Goal: Check status: Check status

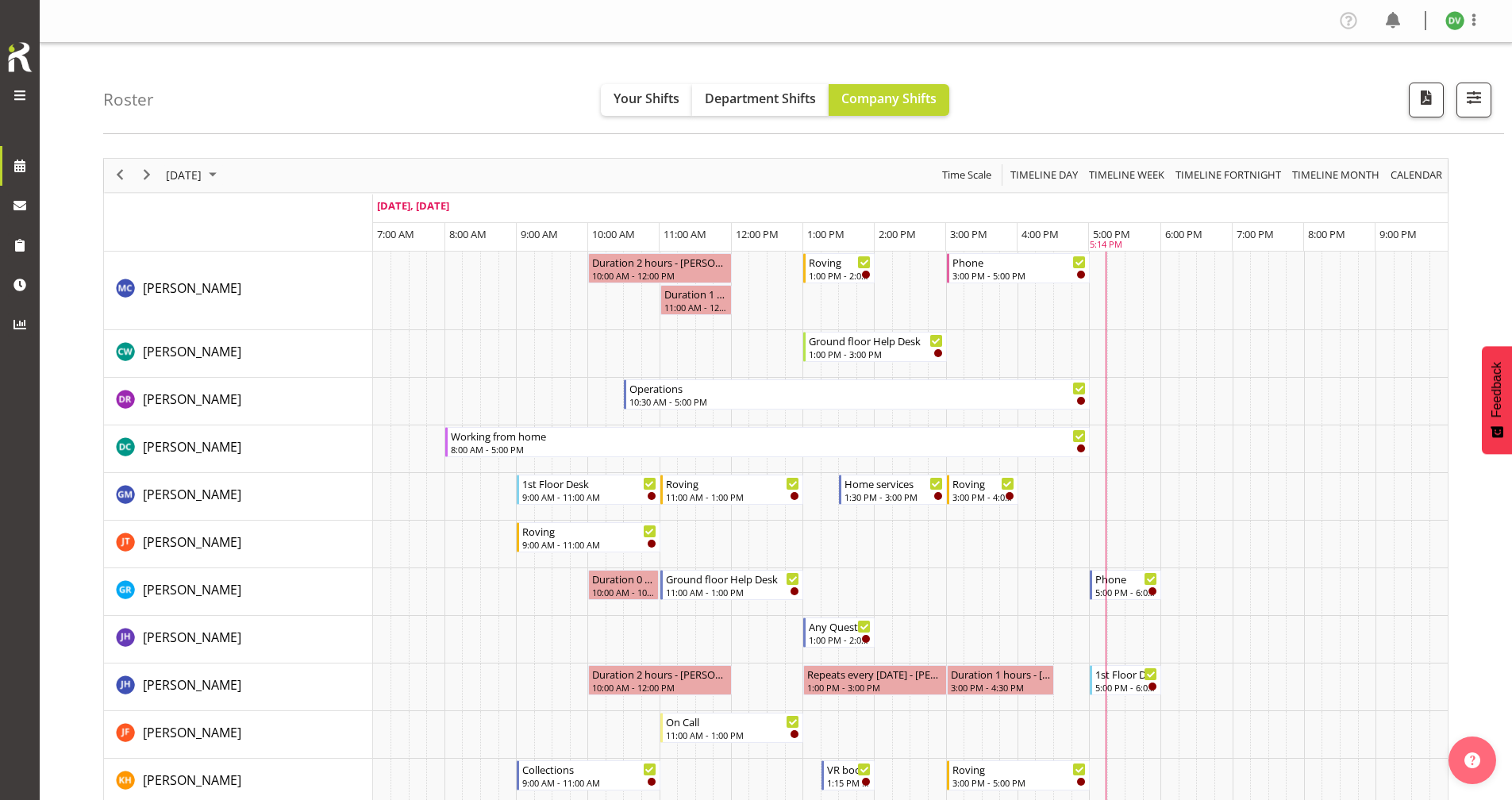
scroll to position [1270, 0]
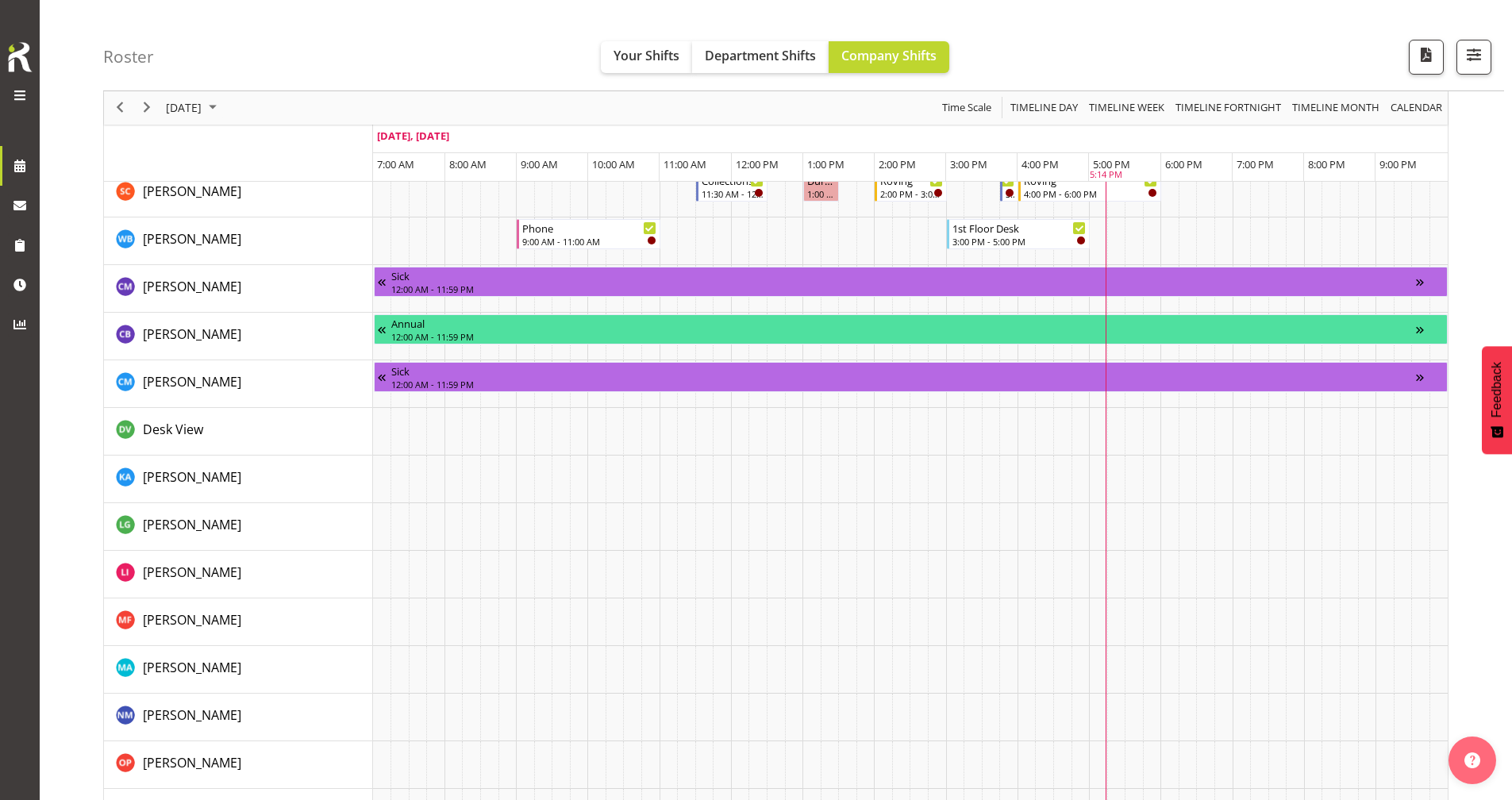
click at [410, 51] on div "Roster Your Shifts Department Shifts Company Shifts All Locations [GEOGRAPHIC_D…" at bounding box center [803, 46] width 1400 height 92
click at [246, 38] on div "Roster Your Shifts Department Shifts Company Shifts All Locations [GEOGRAPHIC_D…" at bounding box center [803, 46] width 1400 height 92
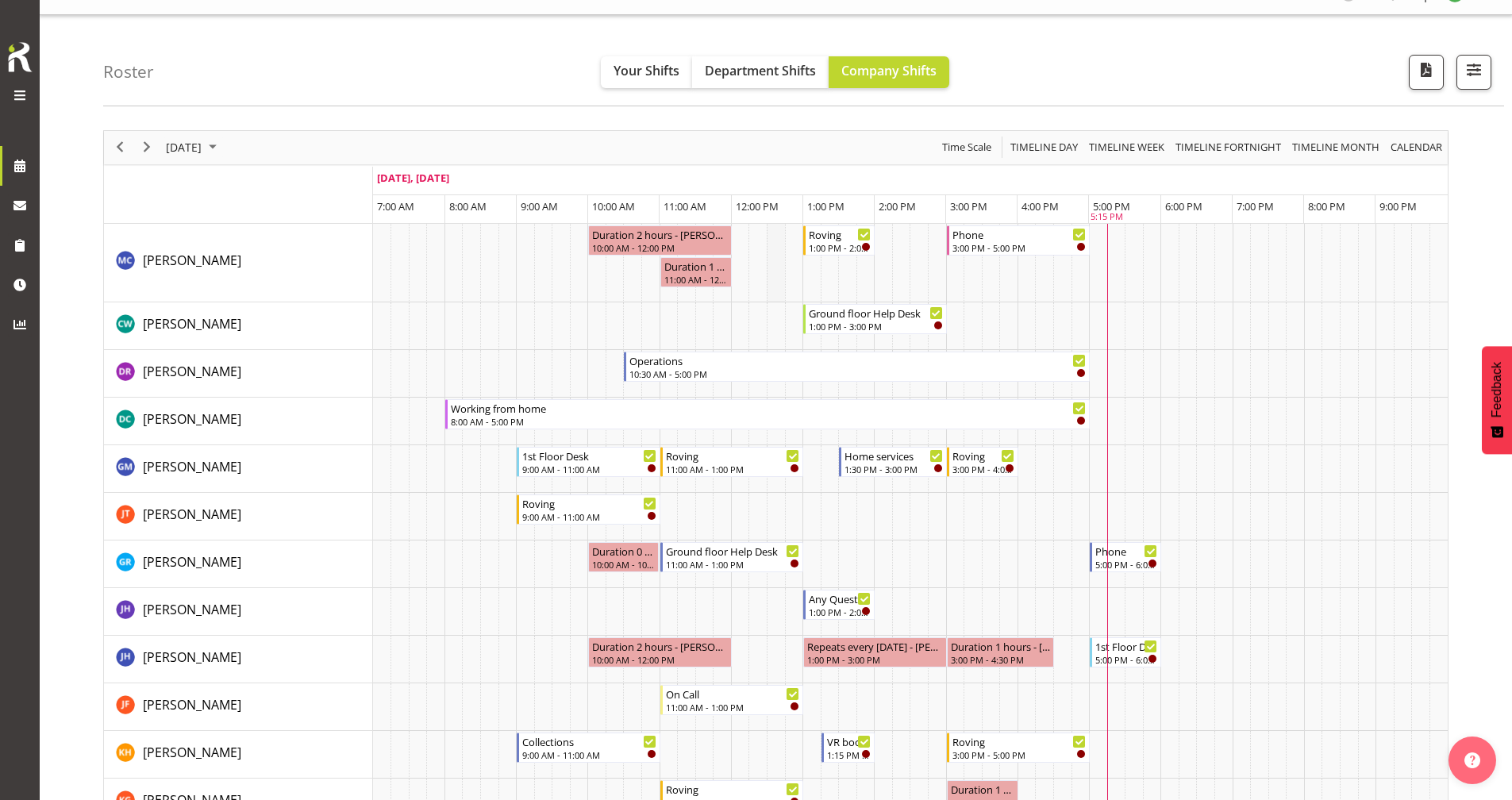
scroll to position [0, 0]
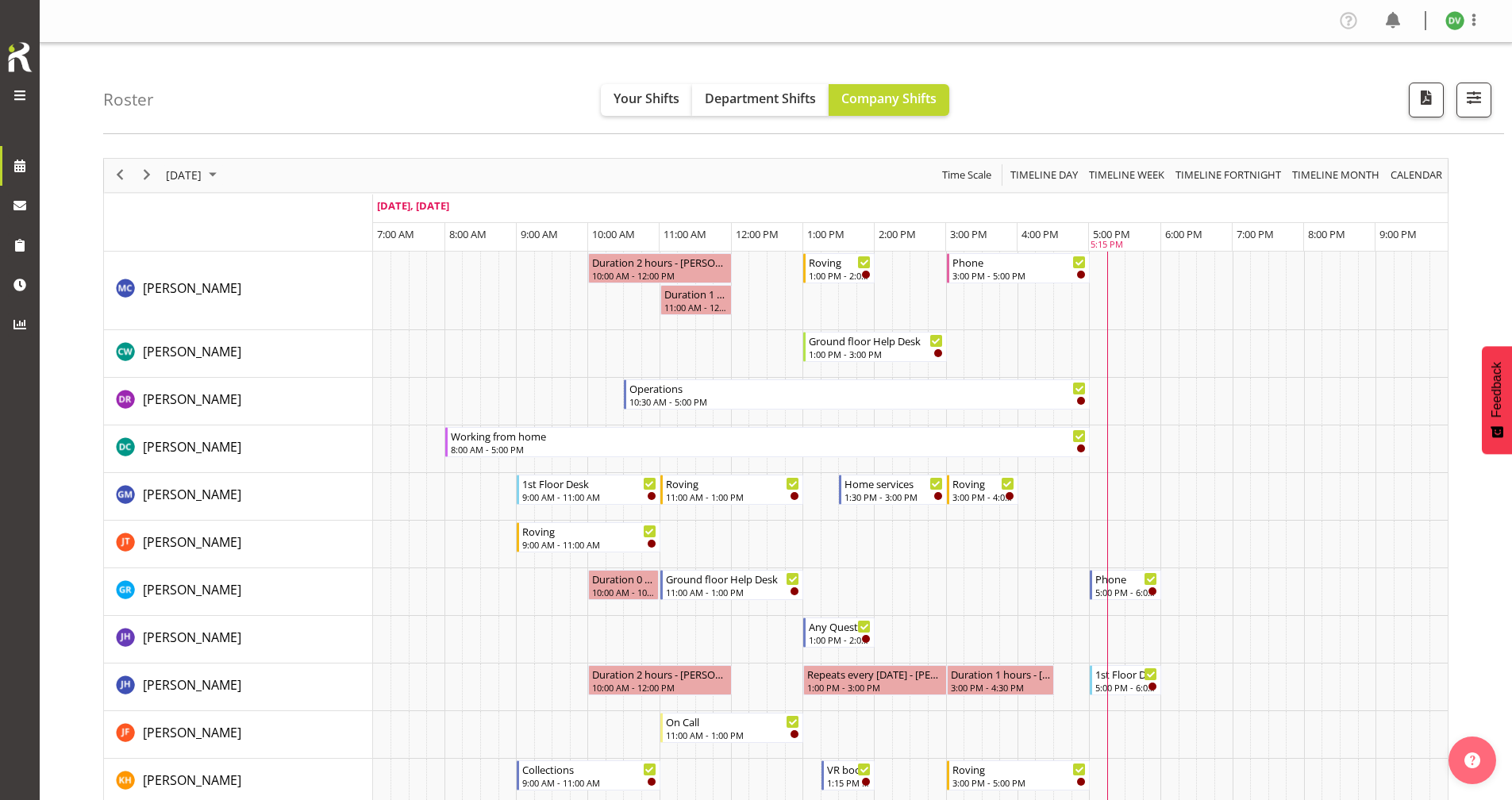
click at [422, 69] on div "Roster Your Shifts Department Shifts Company Shifts All Locations [GEOGRAPHIC_D…" at bounding box center [803, 89] width 1400 height 92
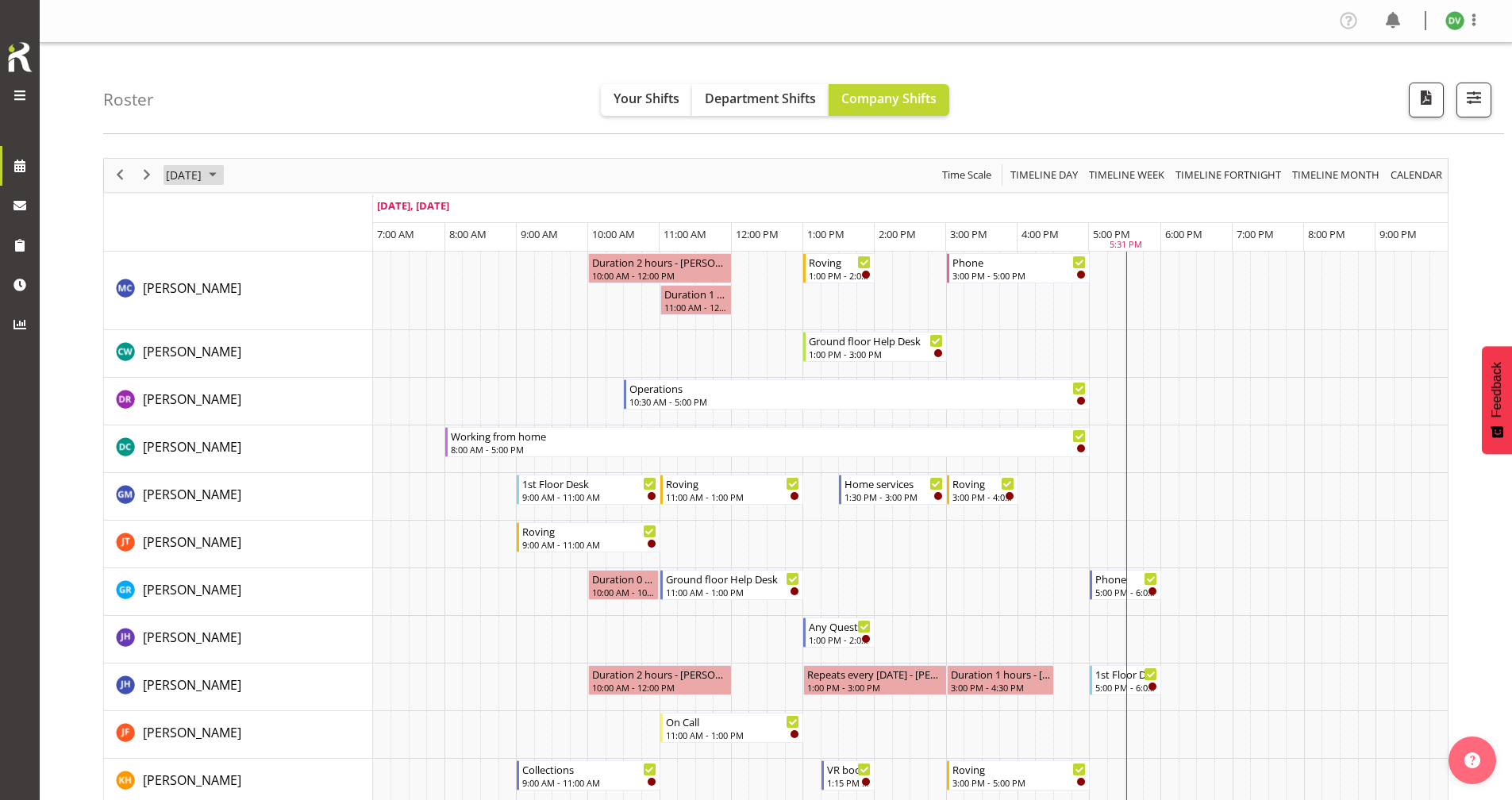
click at [203, 183] on span "[DATE]" at bounding box center [183, 174] width 39 height 20
click at [207, 348] on span "22" at bounding box center [208, 350] width 24 height 24
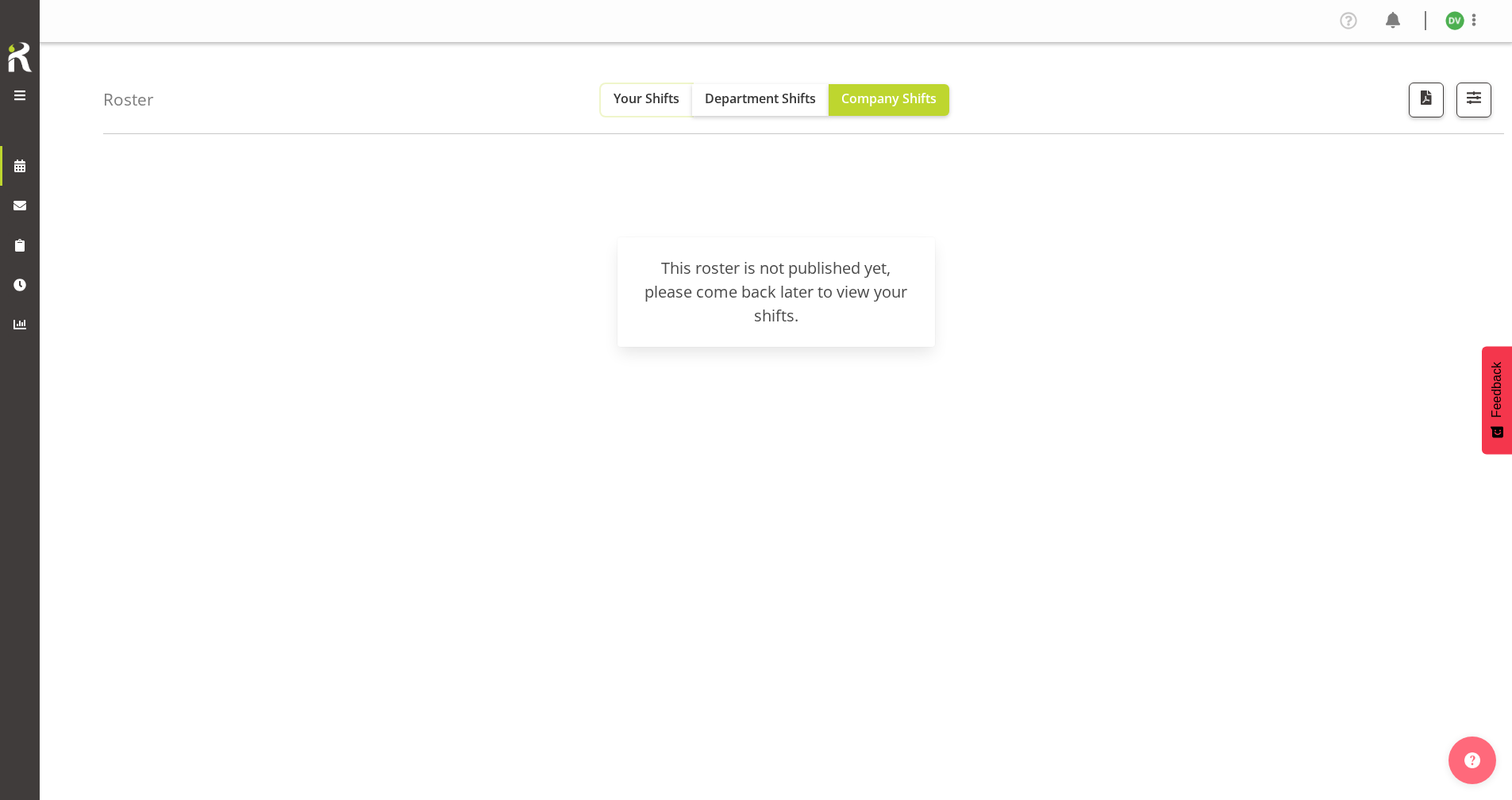
click at [655, 106] on span "Your Shifts" at bounding box center [645, 98] width 66 height 17
click at [872, 99] on span "Company Shifts" at bounding box center [889, 98] width 95 height 17
click at [21, 163] on span at bounding box center [19, 165] width 24 height 24
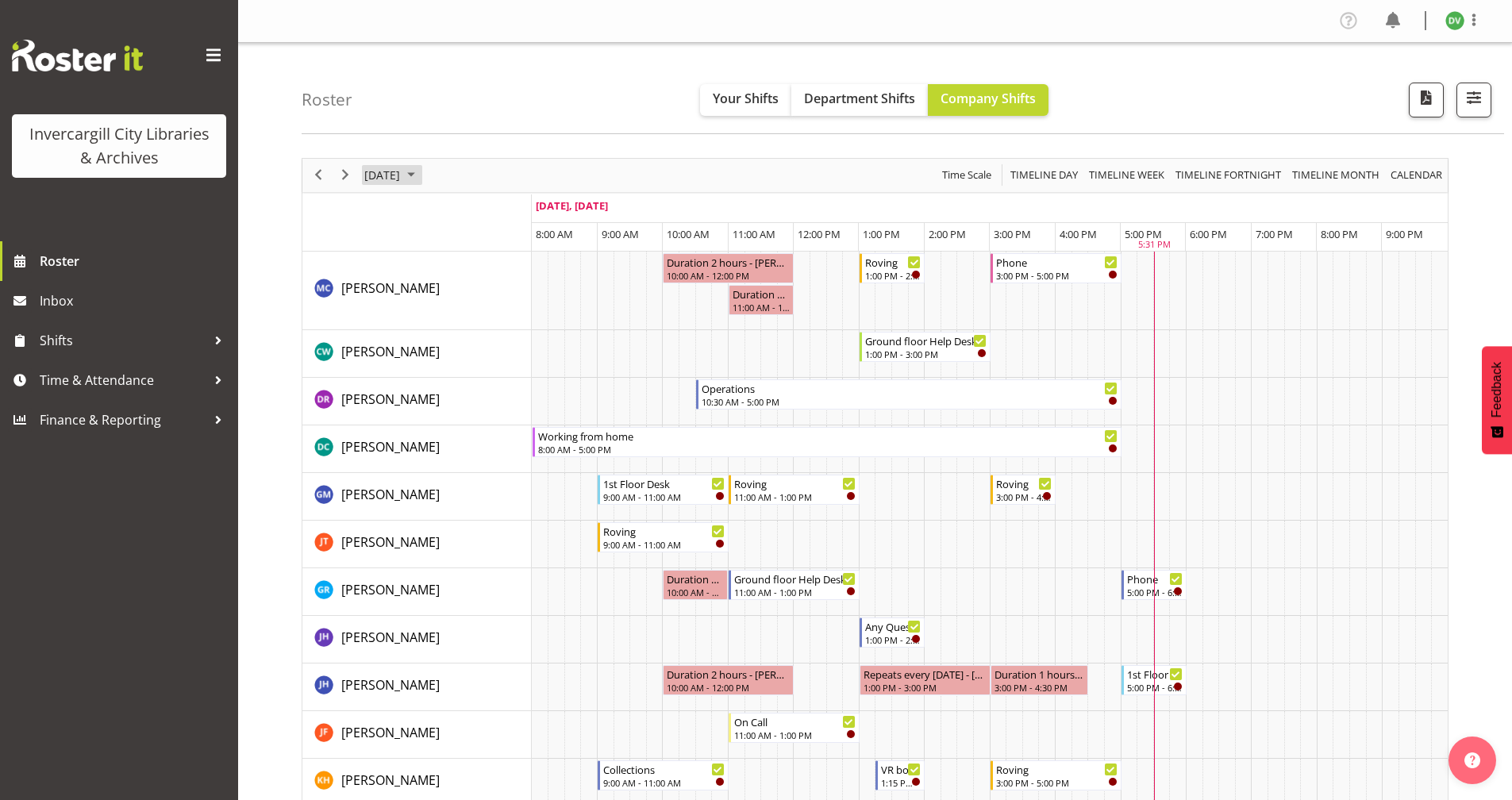
click at [401, 182] on span "[DATE]" at bounding box center [381, 174] width 39 height 20
click at [405, 347] on span "22" at bounding box center [406, 350] width 24 height 24
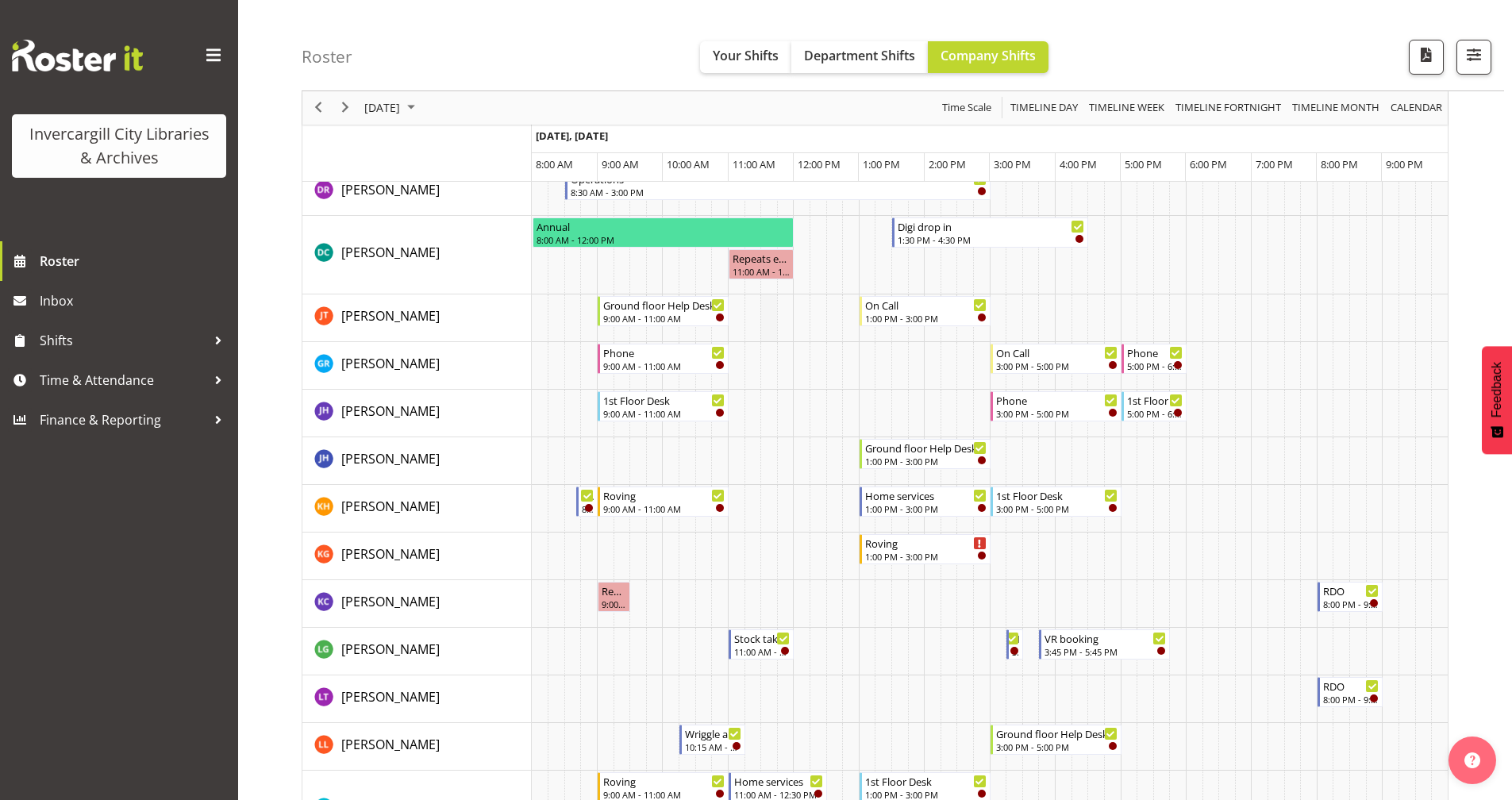
scroll to position [397, 0]
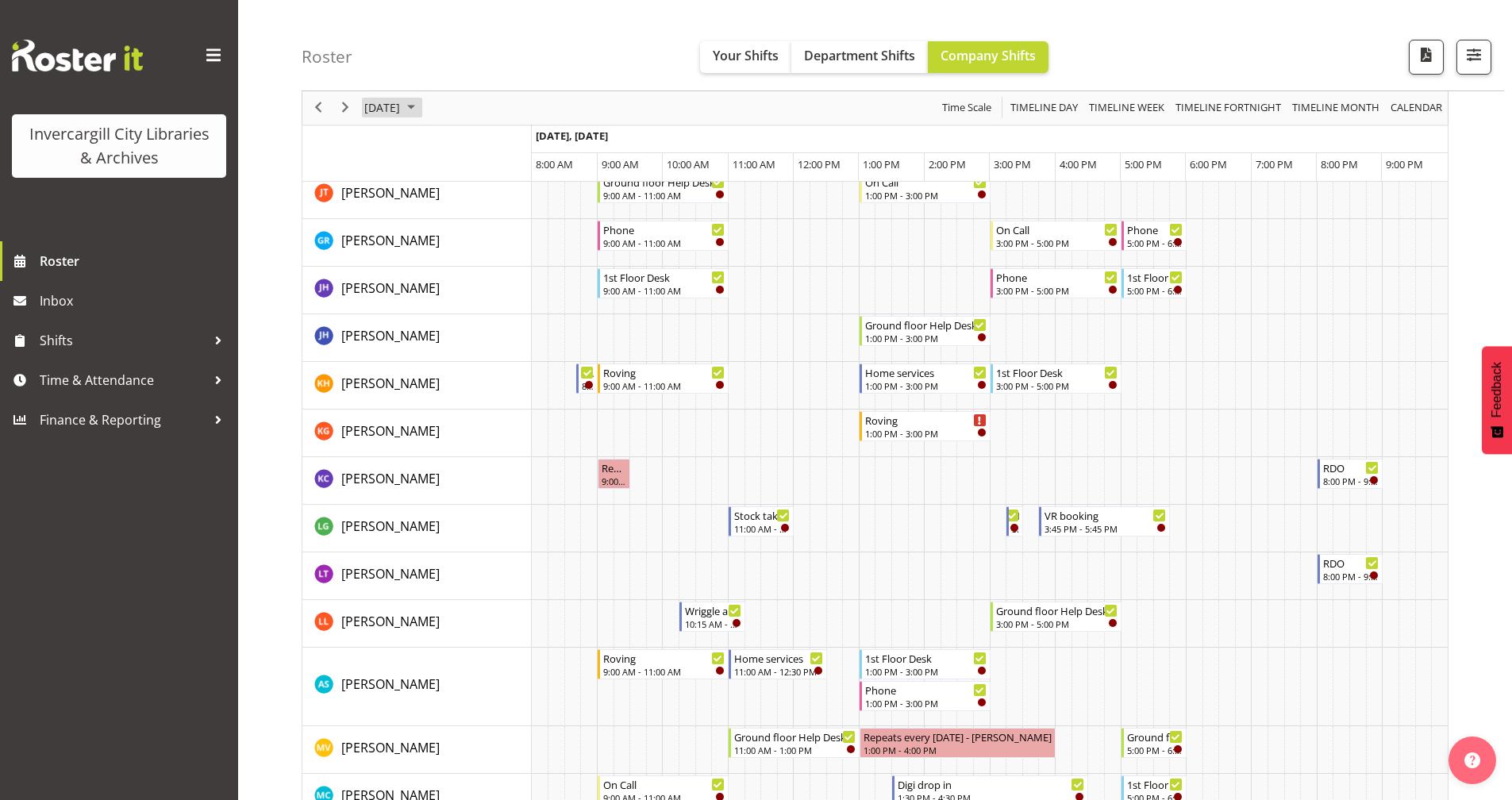
click at [401, 112] on span "[DATE]" at bounding box center [381, 108] width 39 height 20
click at [424, 281] on span "23" at bounding box center [431, 283] width 24 height 24
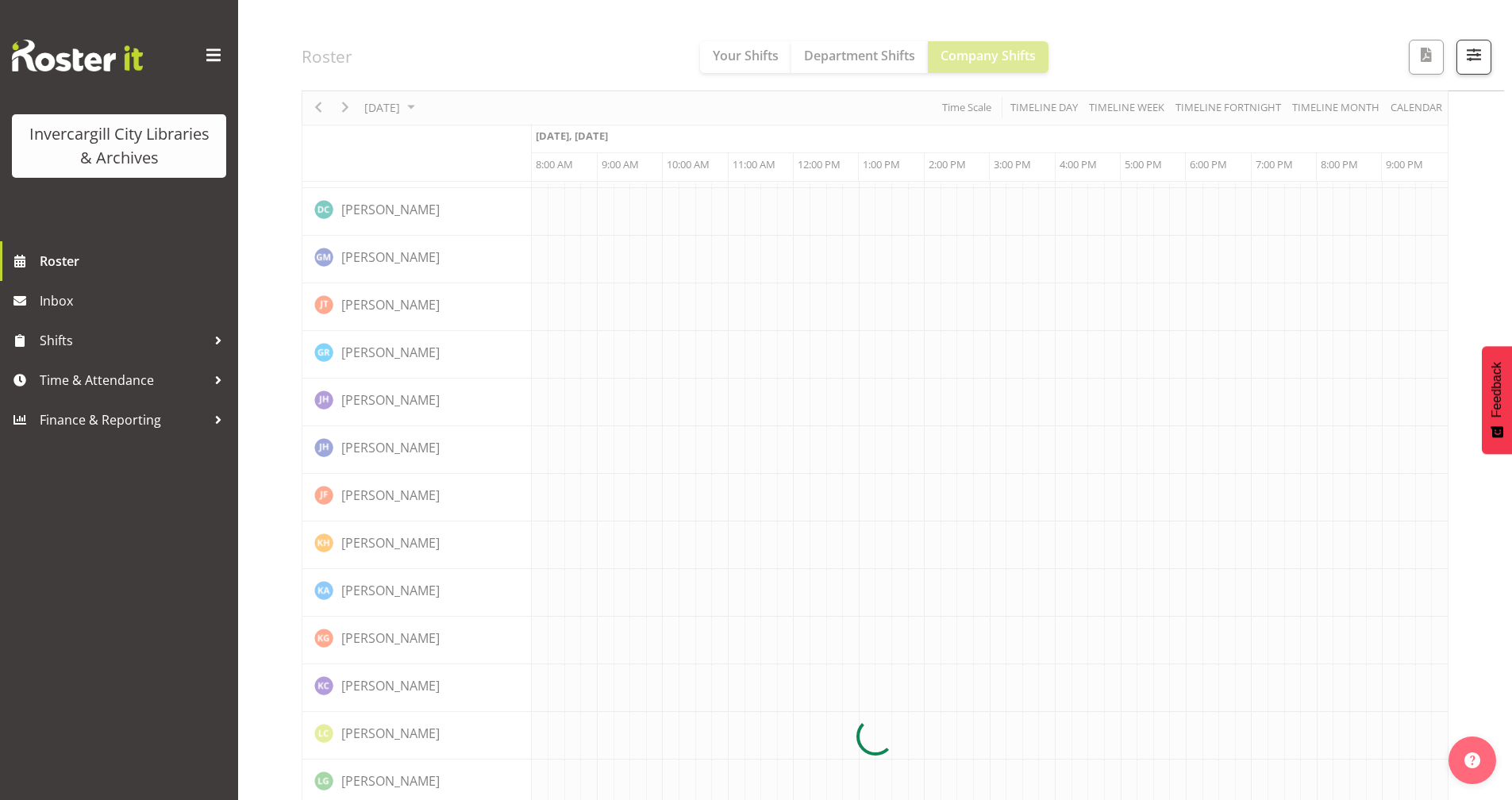
scroll to position [0, 0]
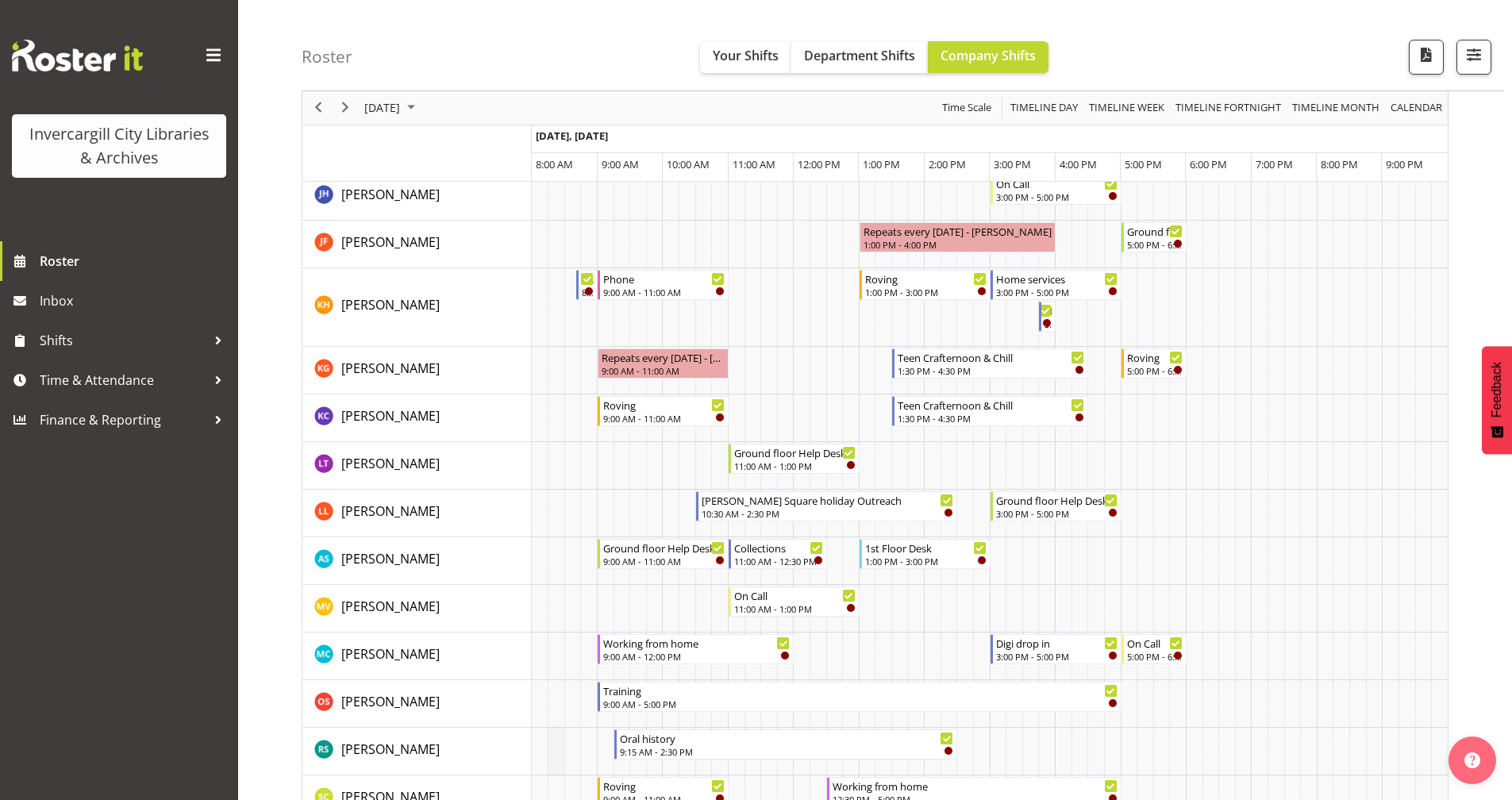
scroll to position [553, 0]
click at [653, 420] on div "9:00 AM - 11:00 AM" at bounding box center [664, 419] width 122 height 12
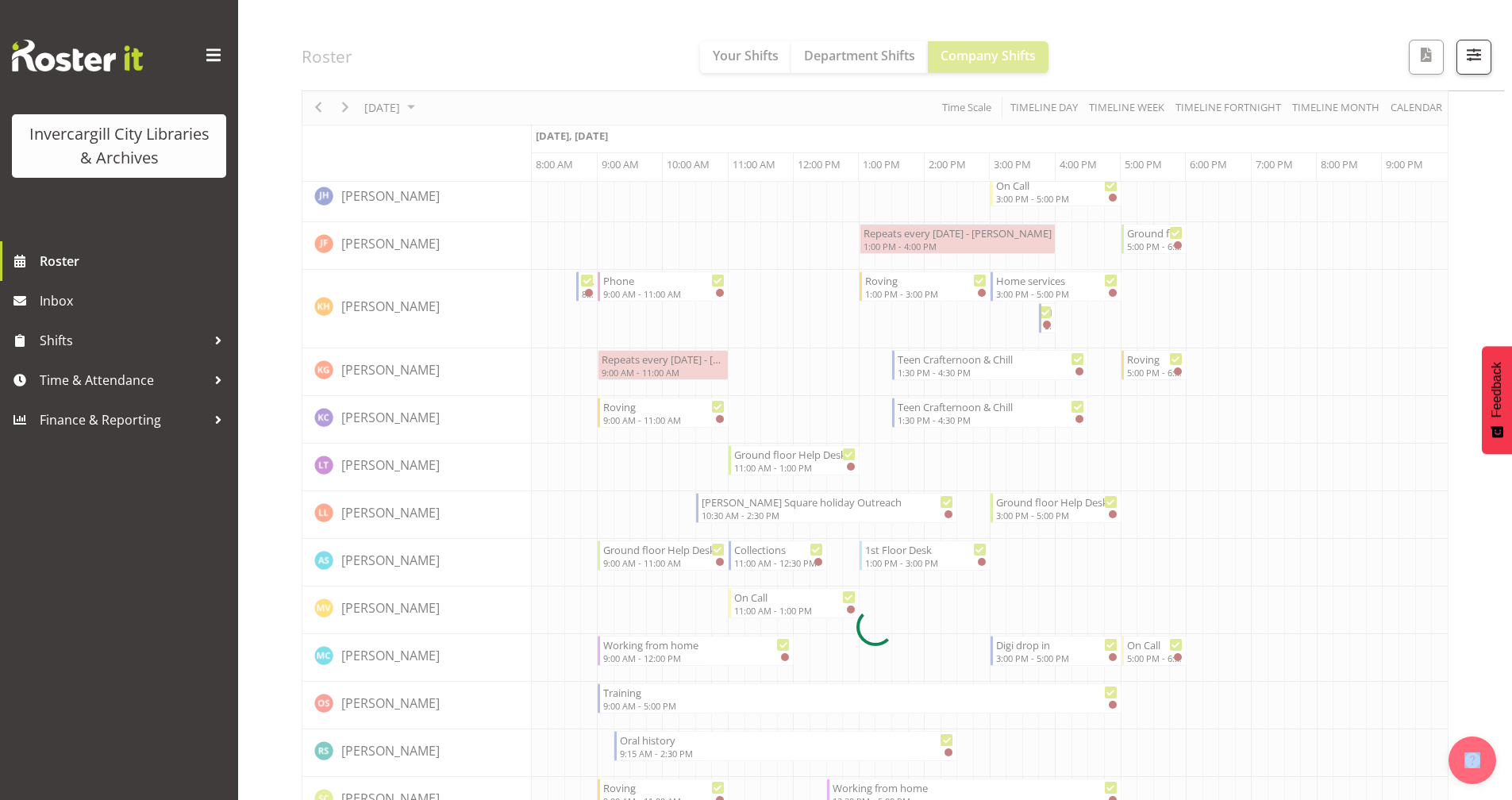
click at [653, 420] on div at bounding box center [874, 626] width 1147 height 2044
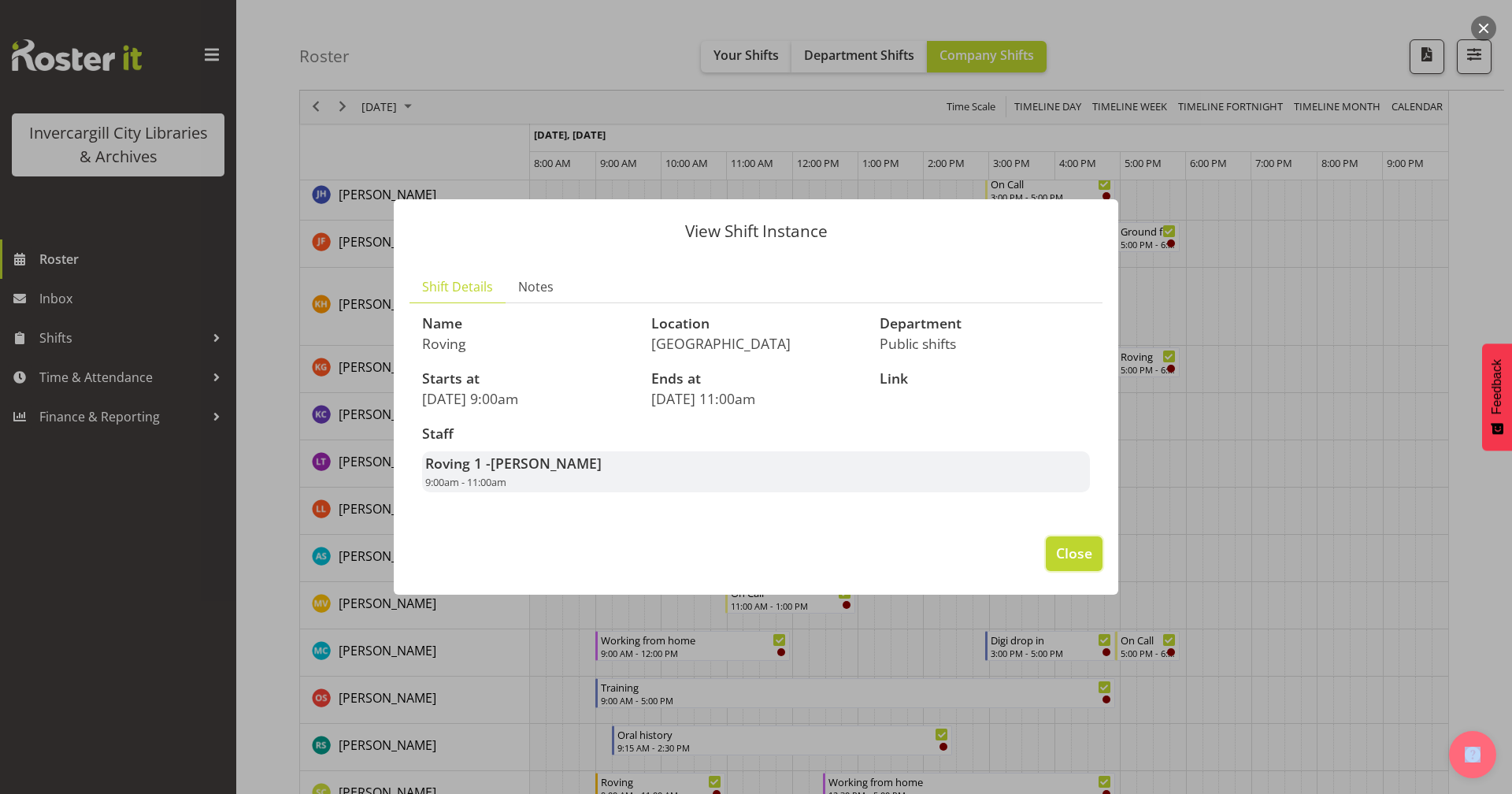
click at [1074, 559] on span "Close" at bounding box center [1074, 554] width 36 height 21
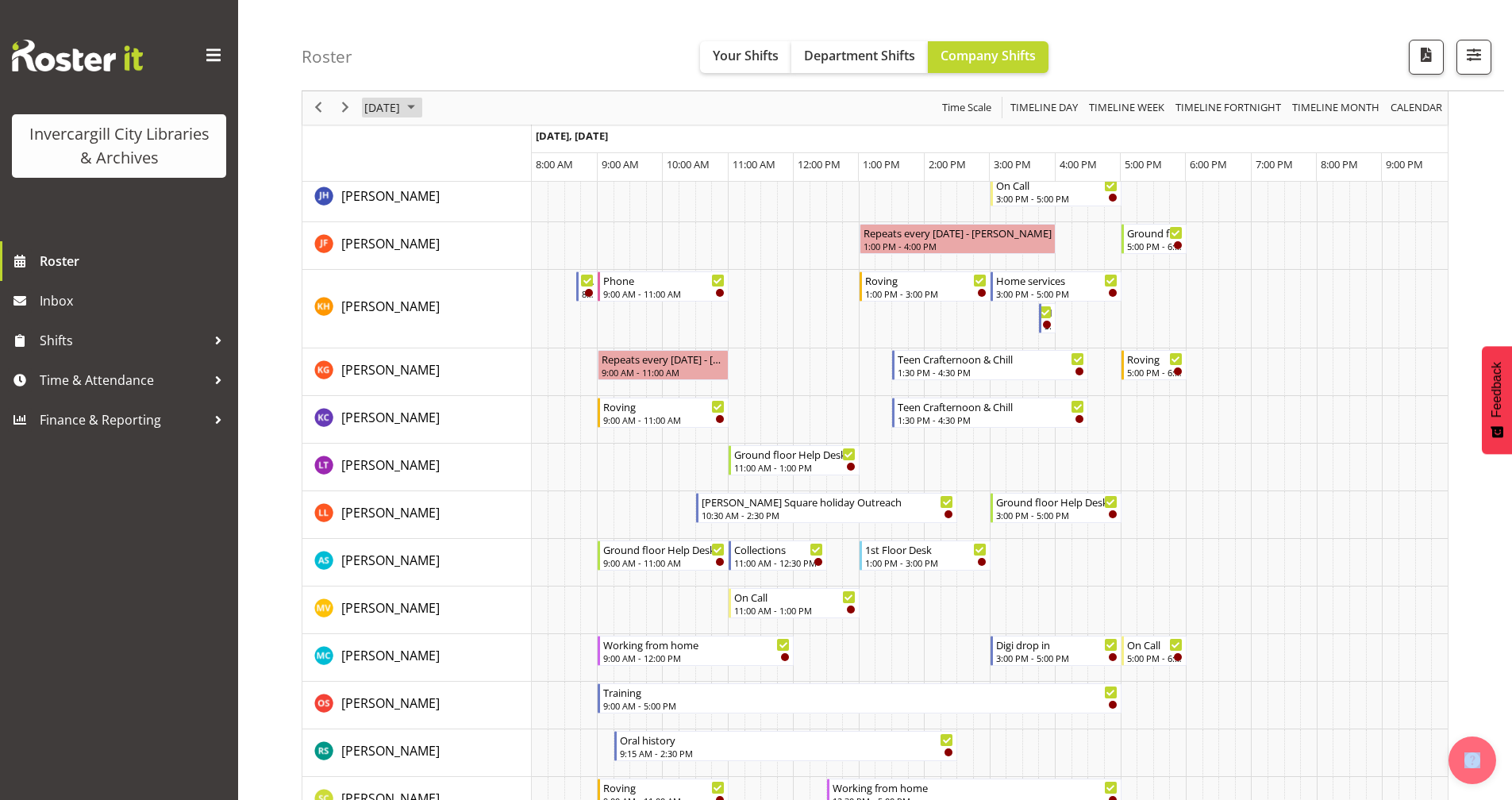
click at [381, 106] on span "September 23, 2025" at bounding box center [381, 108] width 39 height 20
click at [461, 282] on span "24" at bounding box center [457, 283] width 24 height 24
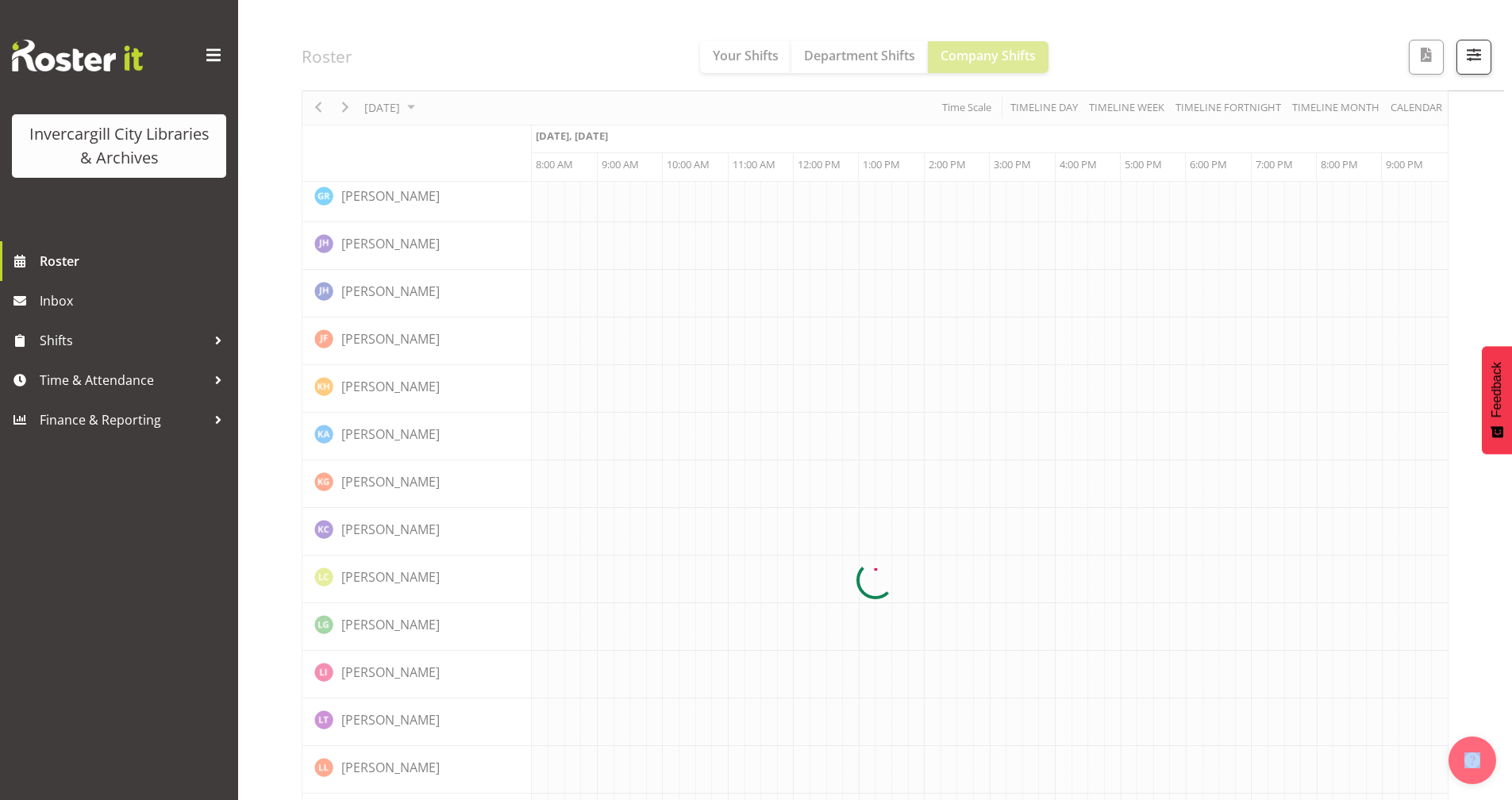
scroll to position [0, 0]
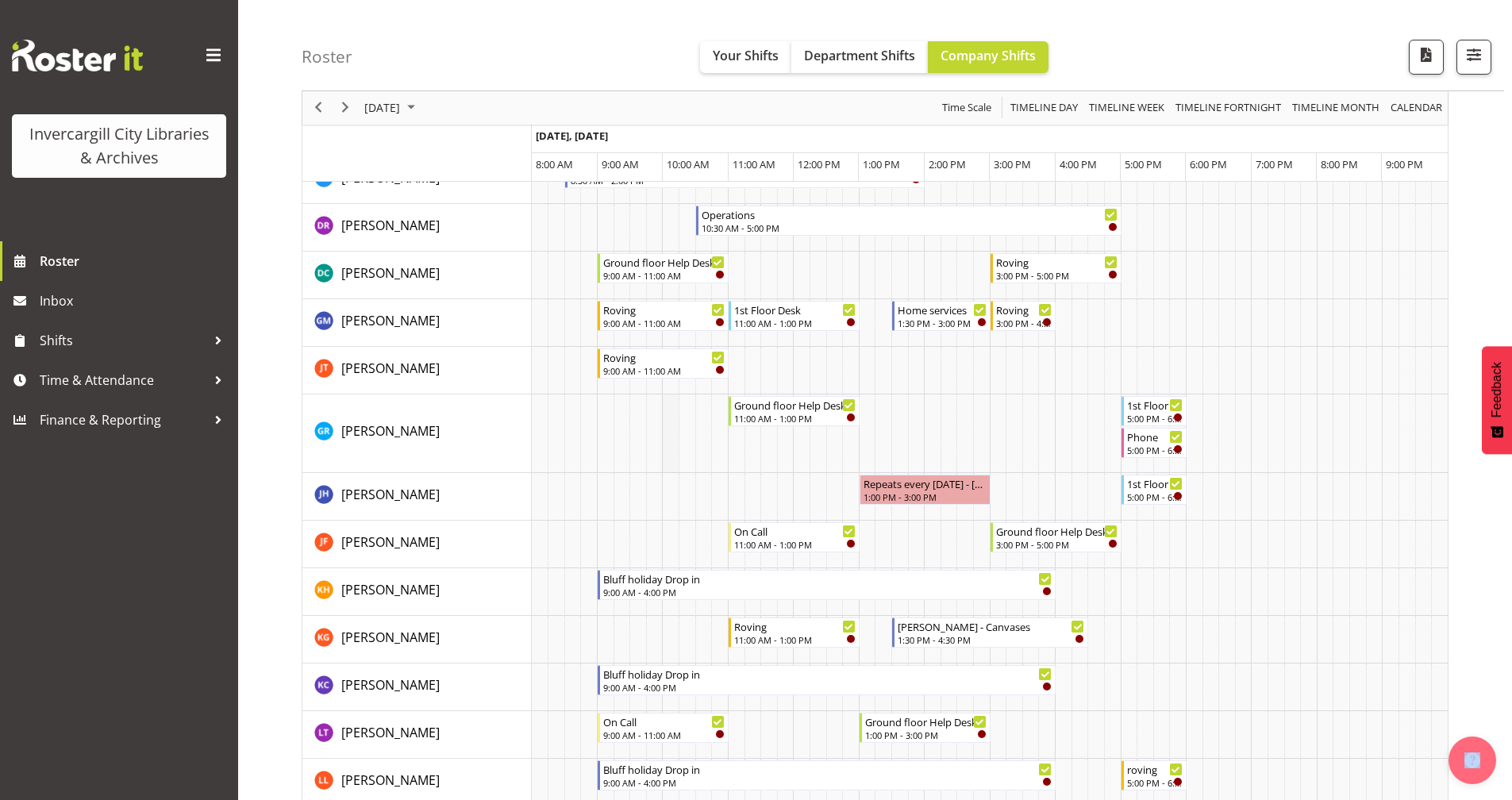
scroll to position [318, 0]
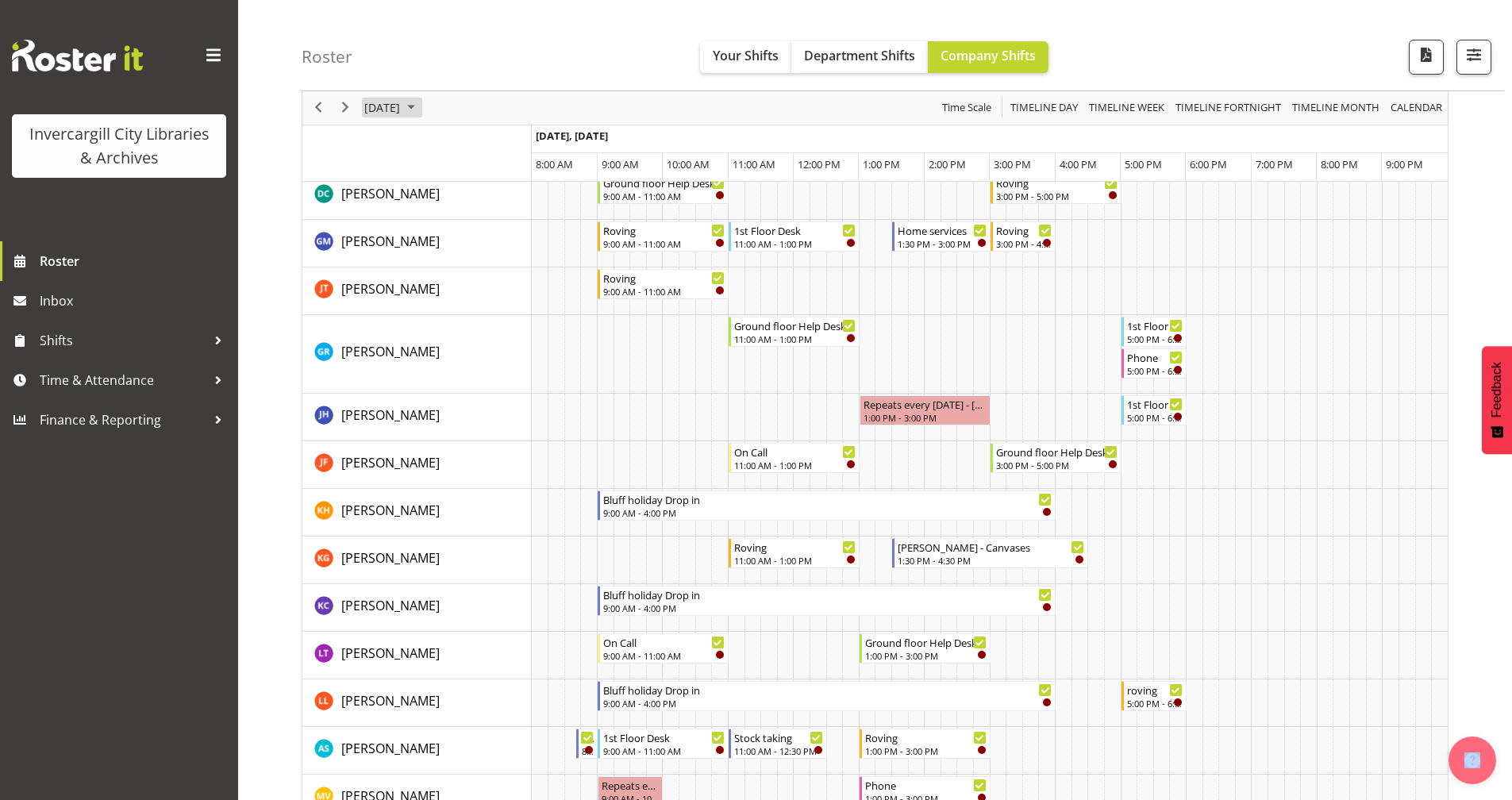
click at [401, 108] on span "September 24, 2025" at bounding box center [381, 108] width 39 height 20
click at [477, 280] on span "25" at bounding box center [482, 283] width 24 height 24
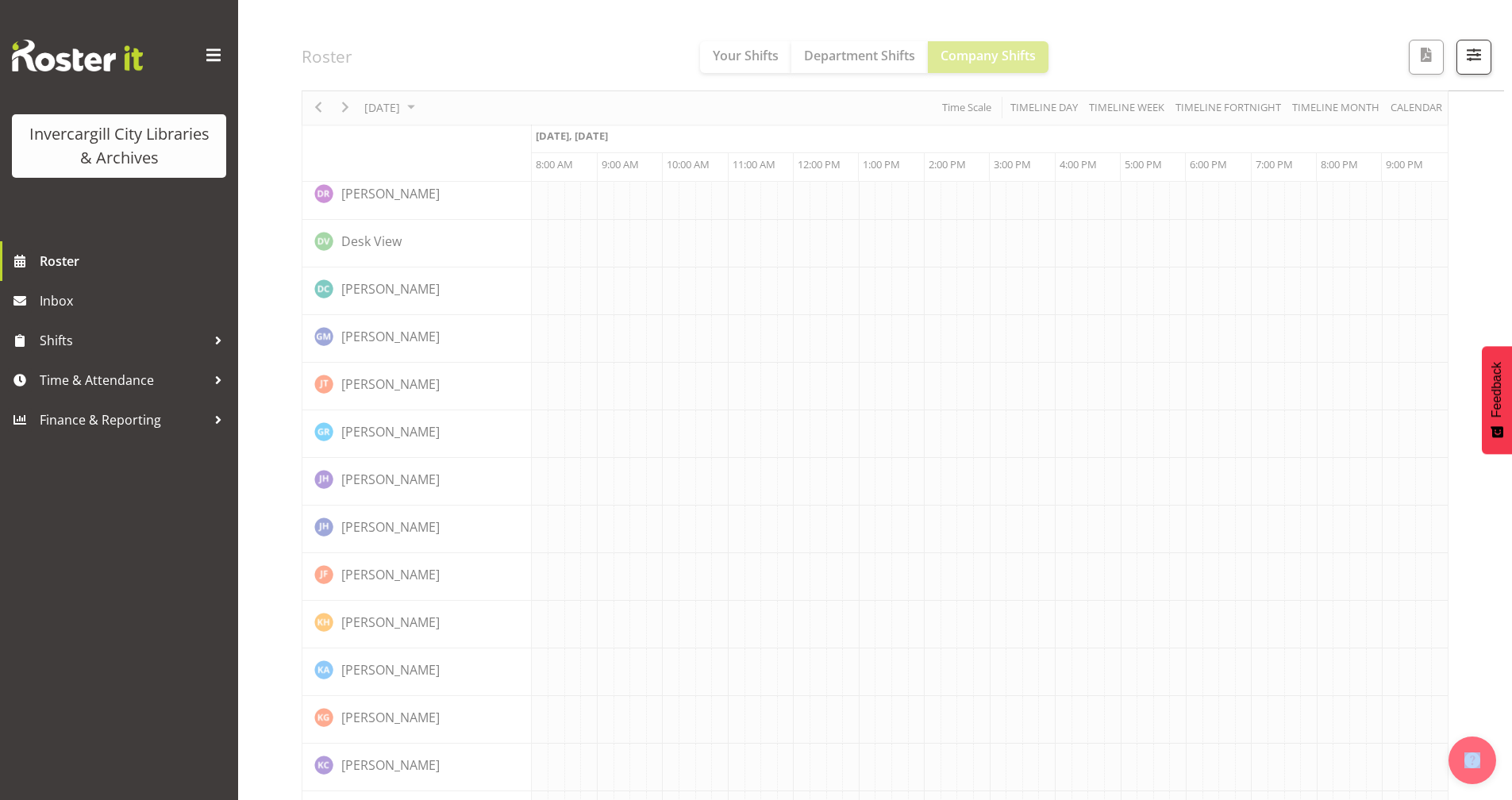
scroll to position [0, 0]
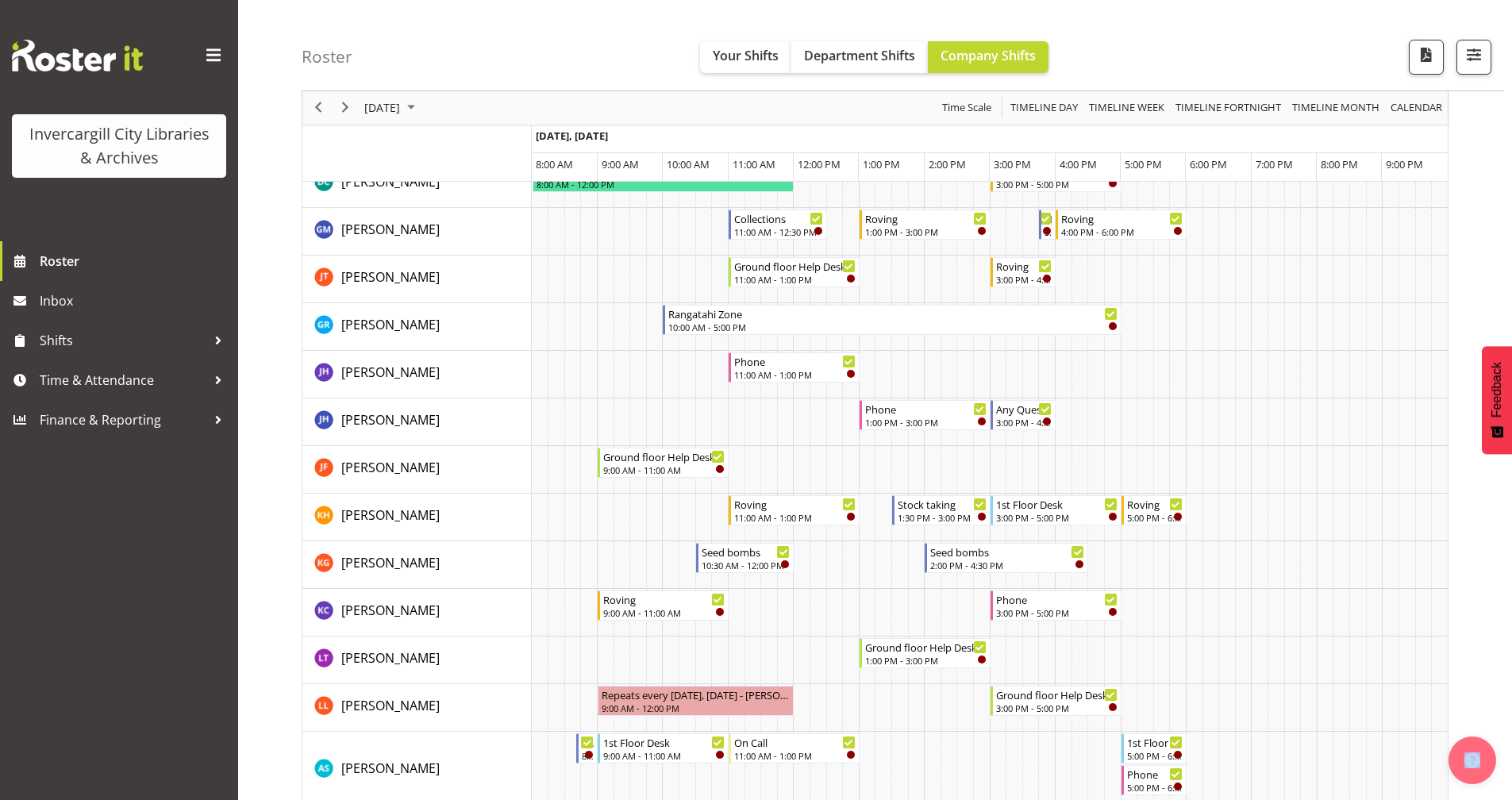
scroll to position [318, 0]
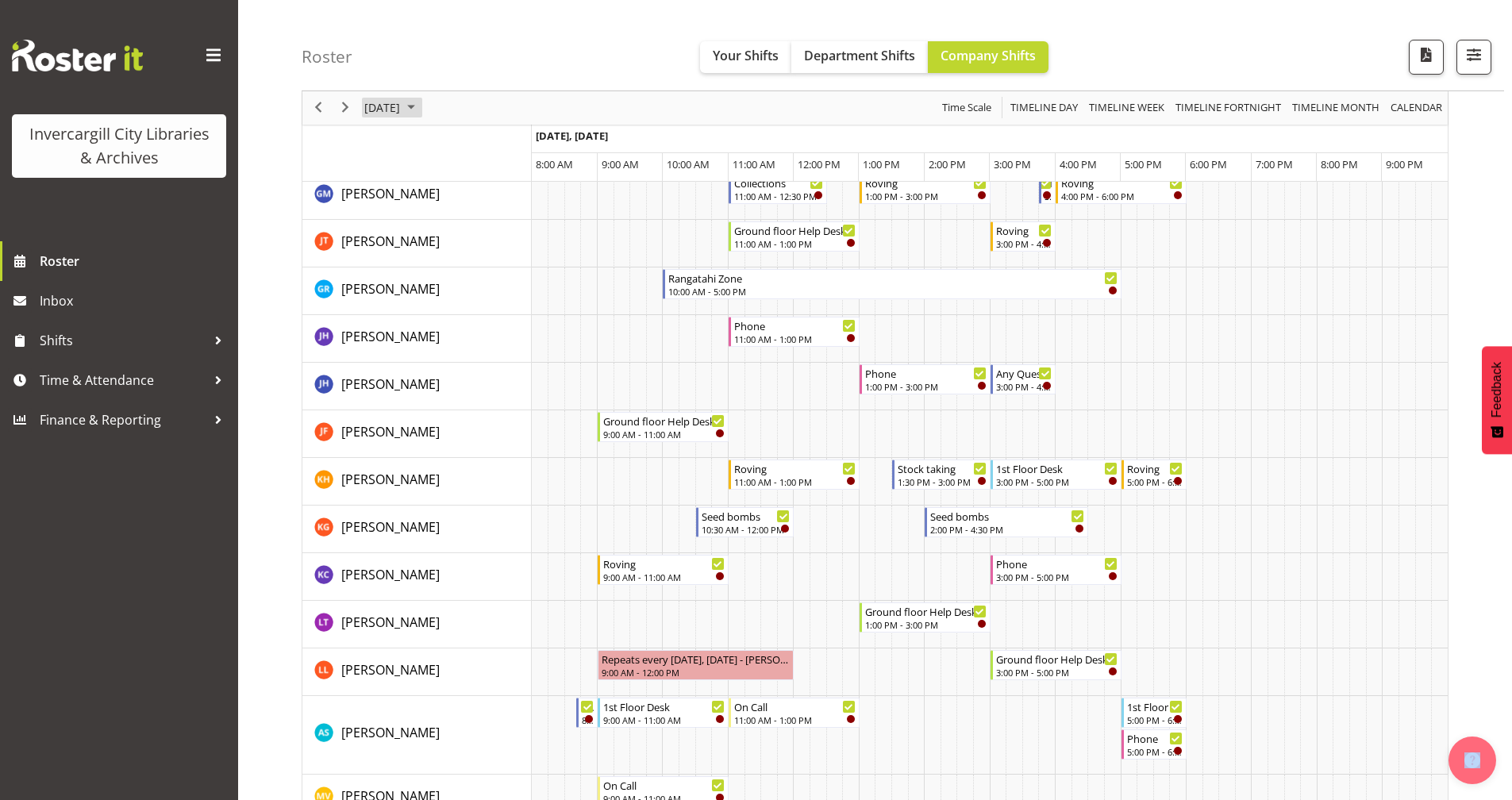
click at [401, 104] on span "September 25, 2025" at bounding box center [381, 108] width 39 height 20
click at [515, 278] on span "26" at bounding box center [507, 283] width 24 height 24
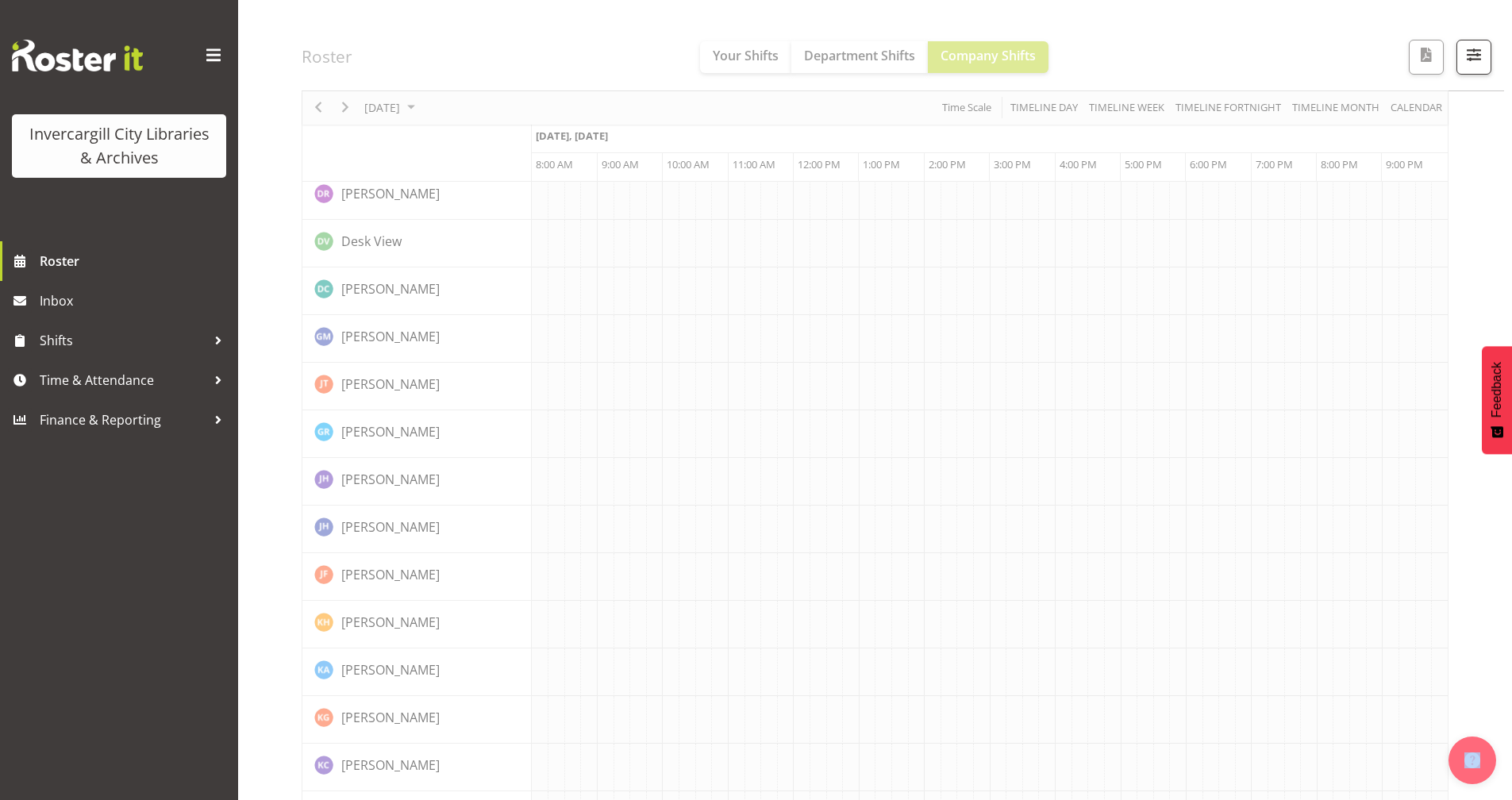
scroll to position [0, 0]
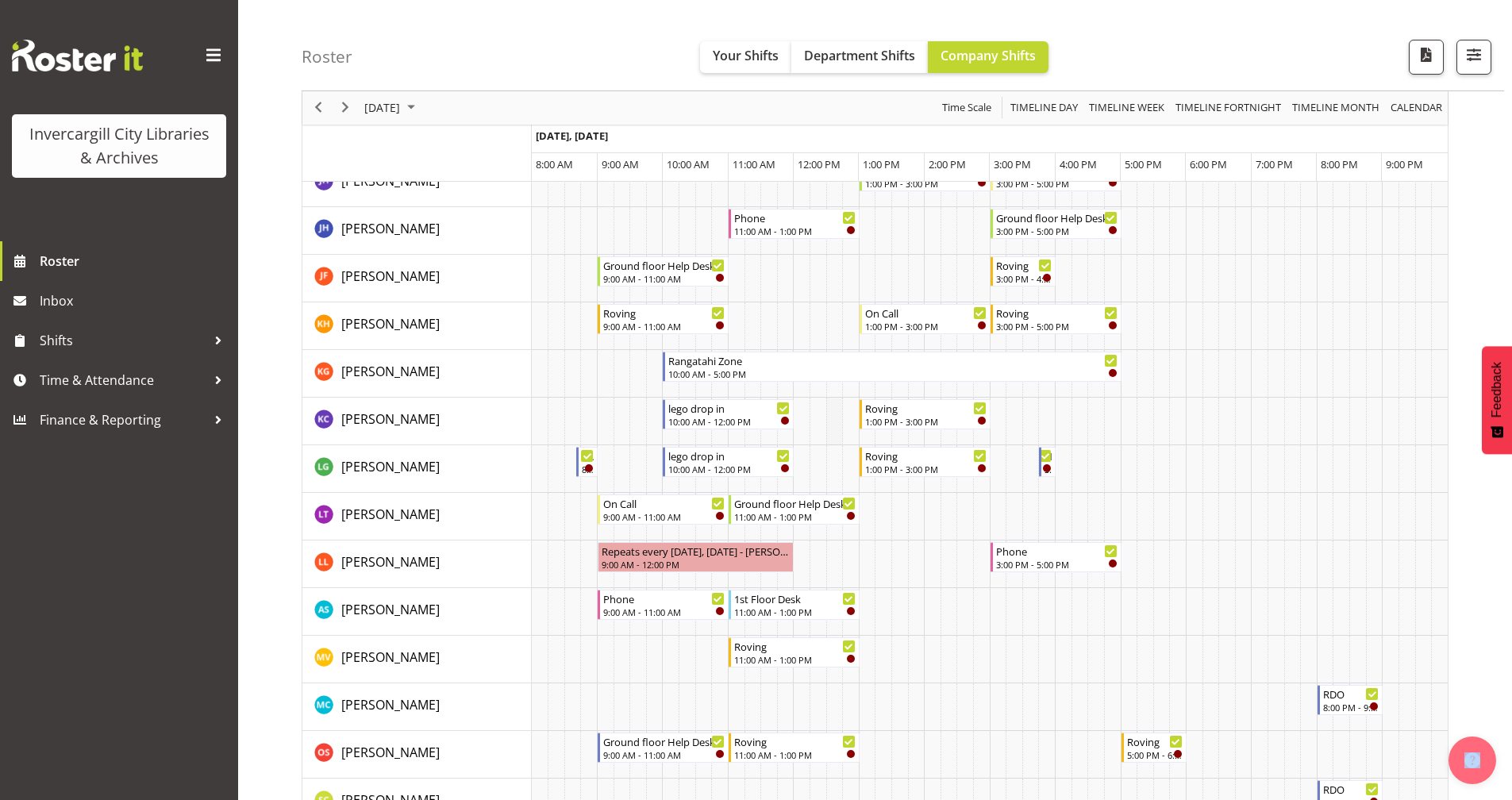
scroll to position [476, 0]
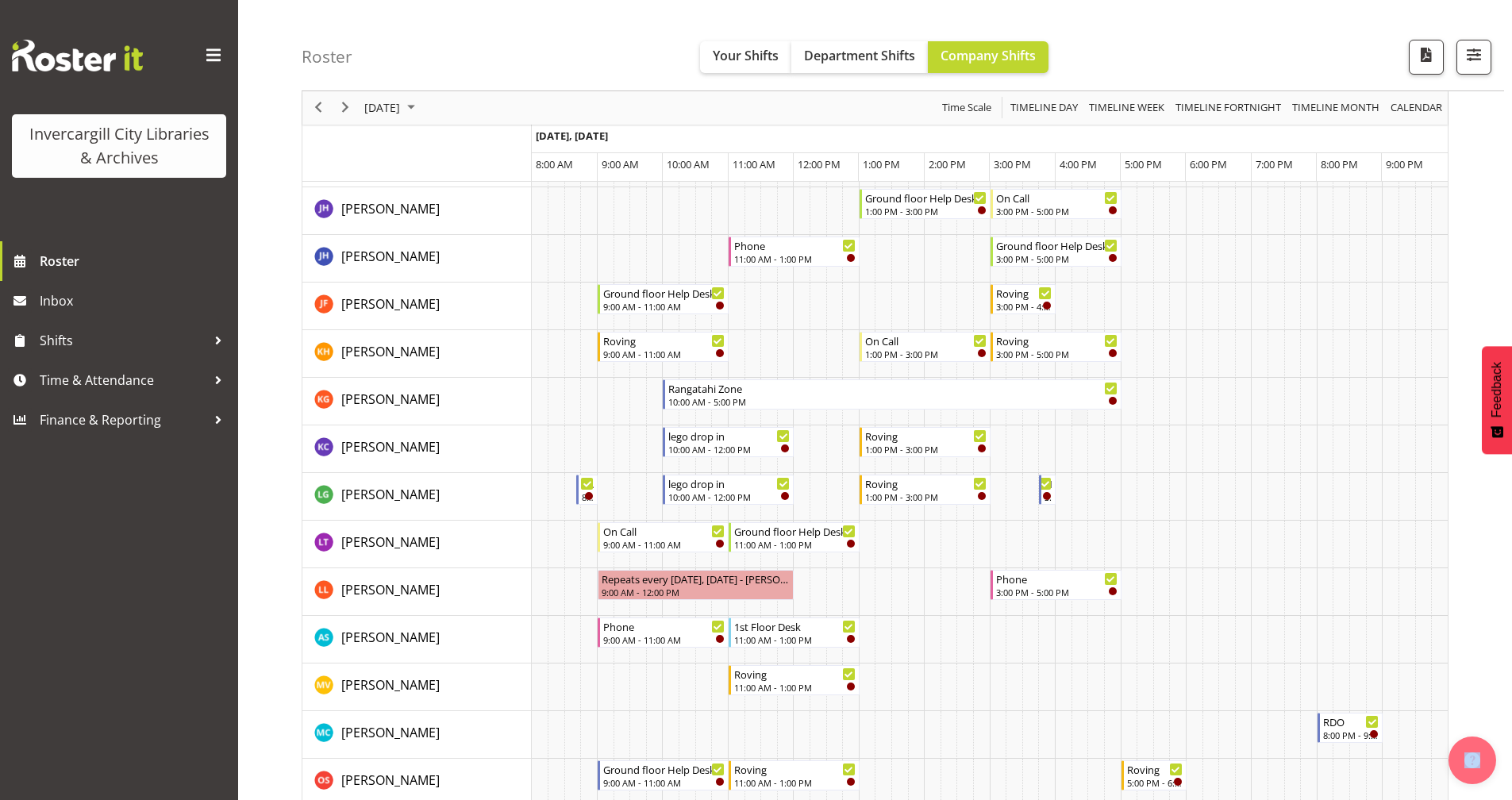
click at [1083, 411] on td "Timeline Day of September 26, 2025" at bounding box center [1079, 401] width 16 height 48
click at [1040, 445] on td "Timeline Day of September 26, 2025" at bounding box center [1046, 449] width 16 height 48
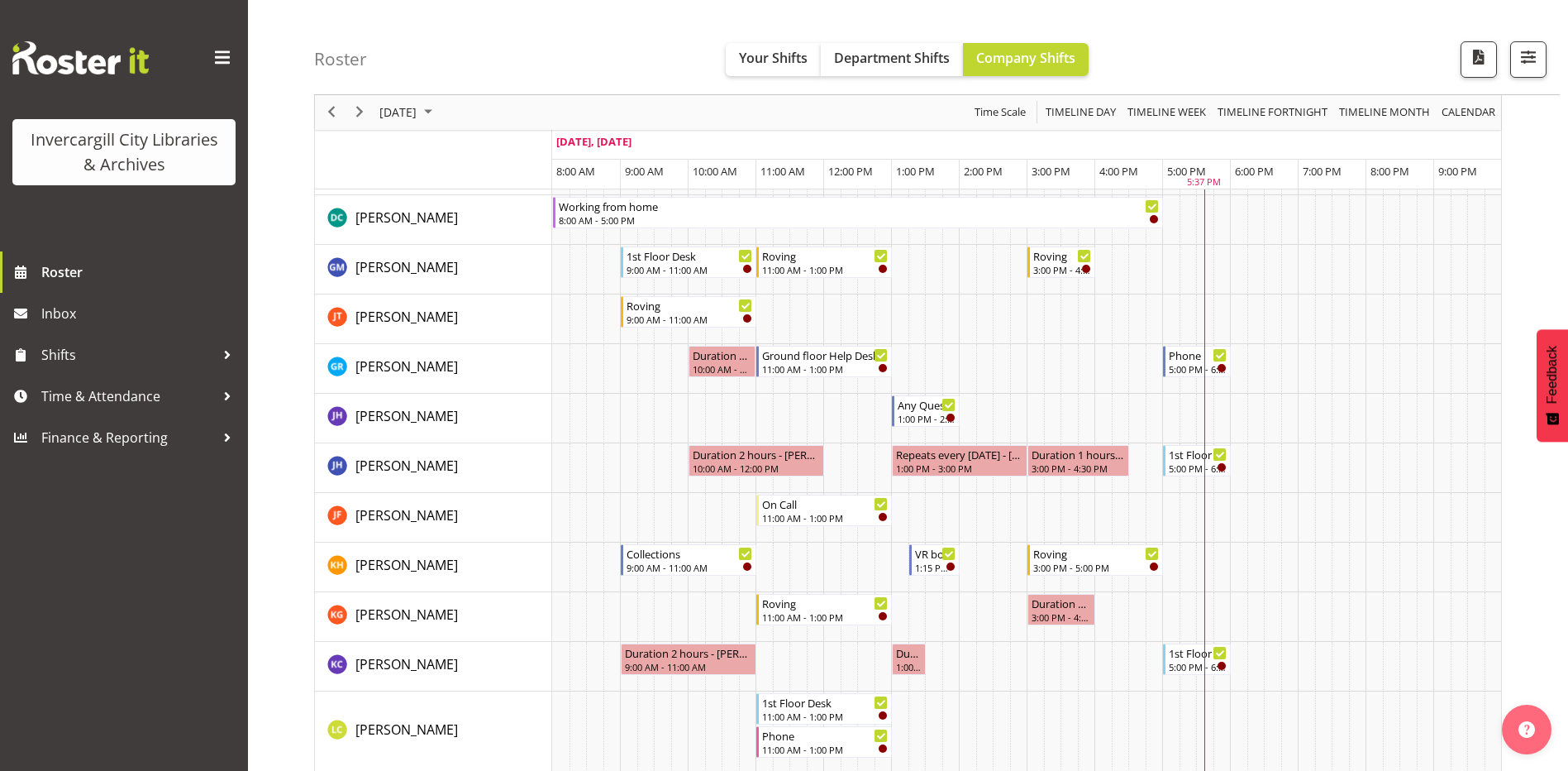
scroll to position [331, 0]
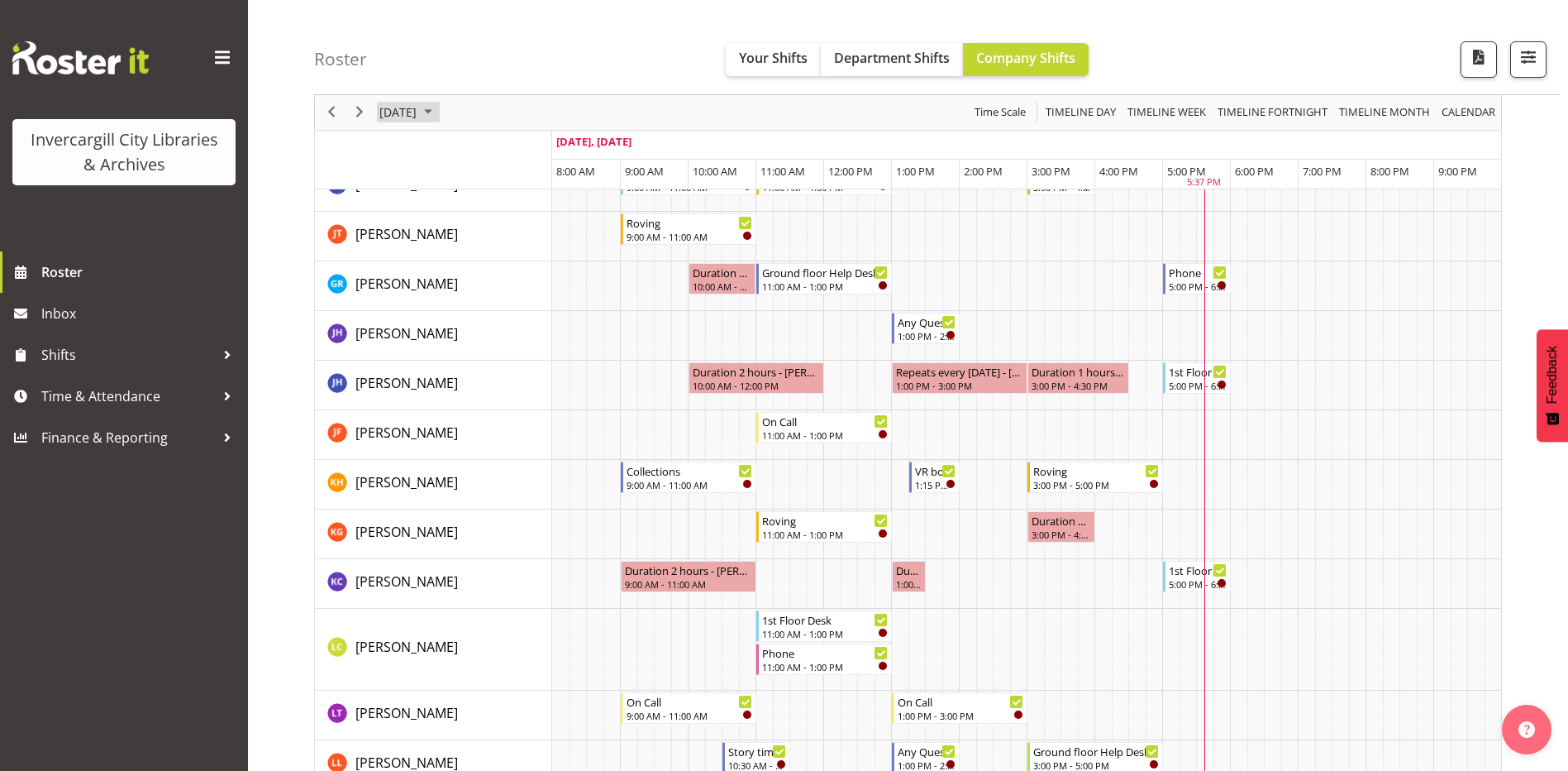
click at [411, 116] on span "[DATE]" at bounding box center [397, 112] width 41 height 21
click at [446, 290] on span "23" at bounding box center [449, 295] width 25 height 25
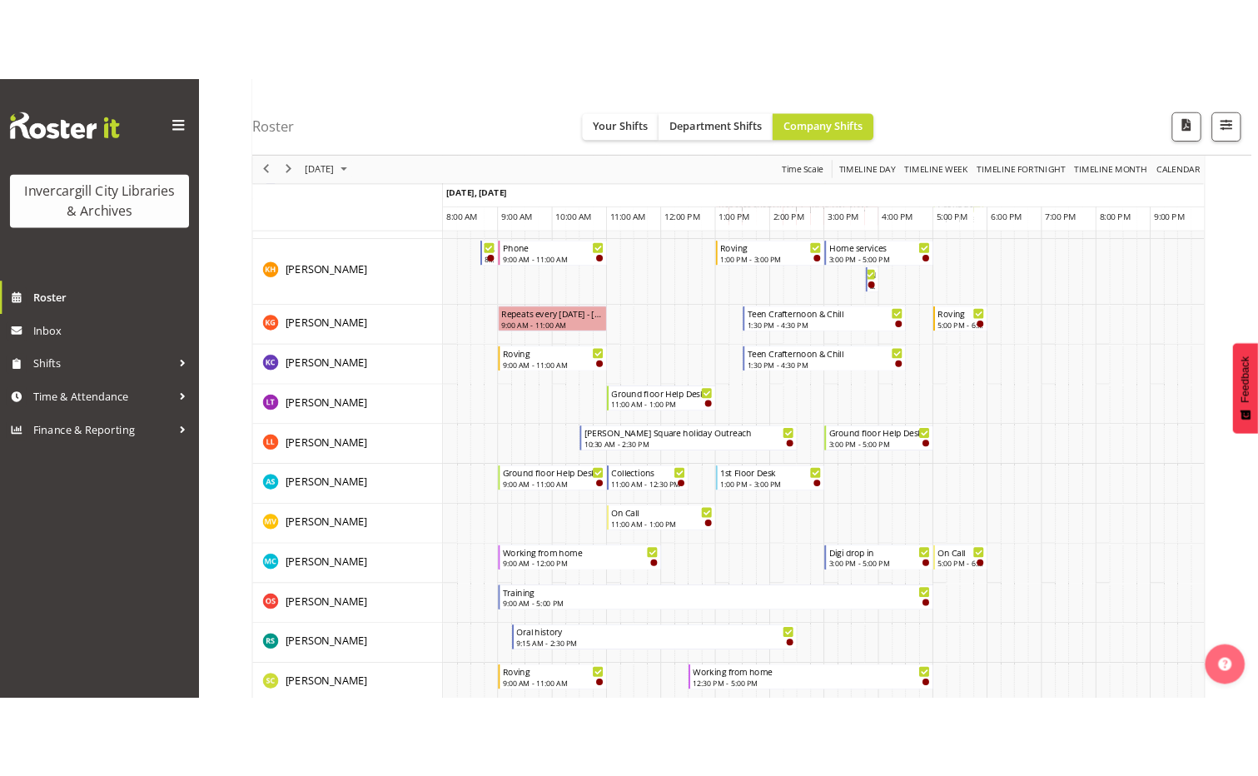
scroll to position [666, 0]
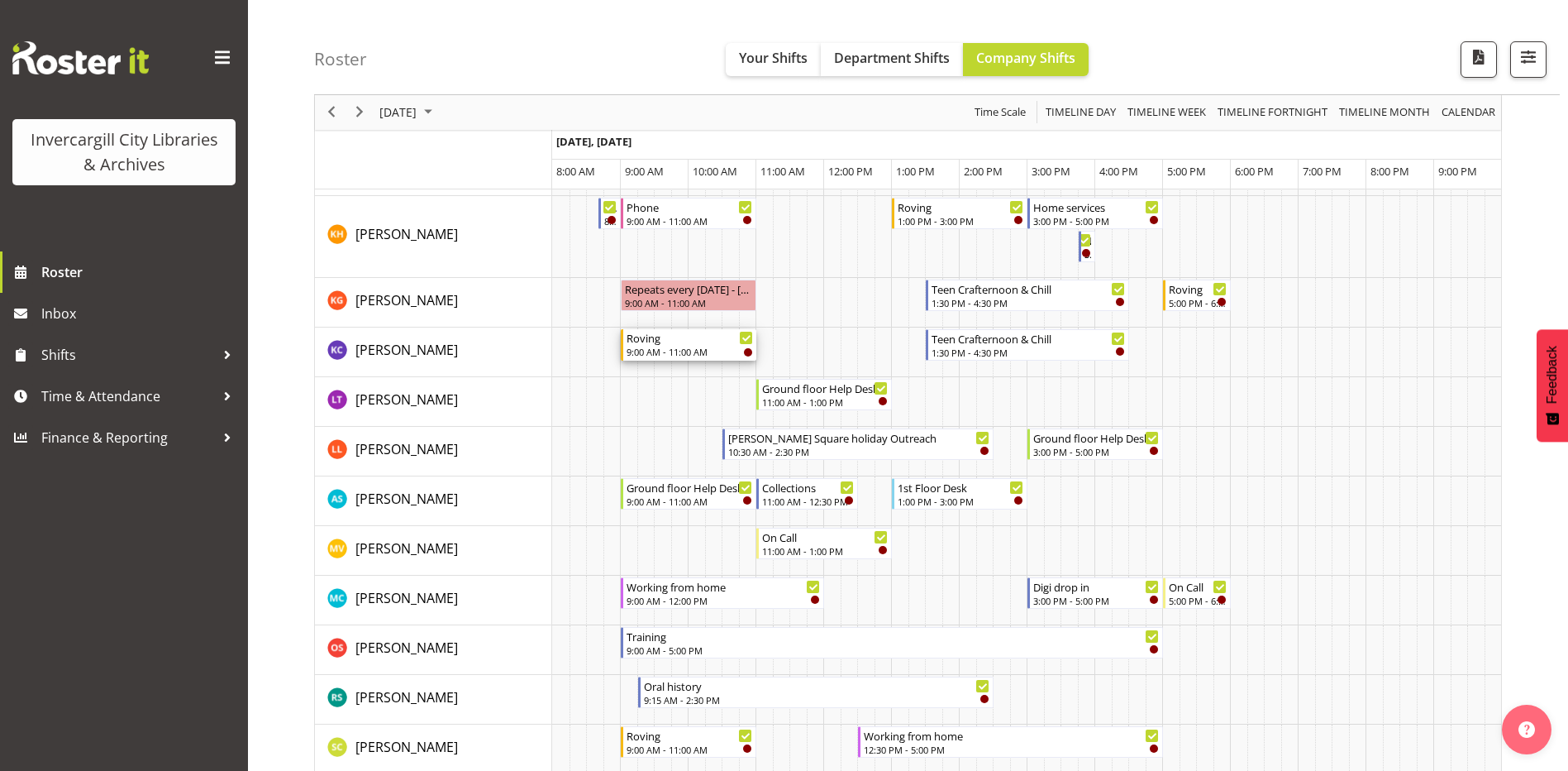
click at [702, 348] on div "9:00 AM - 11:00 AM" at bounding box center [689, 351] width 126 height 13
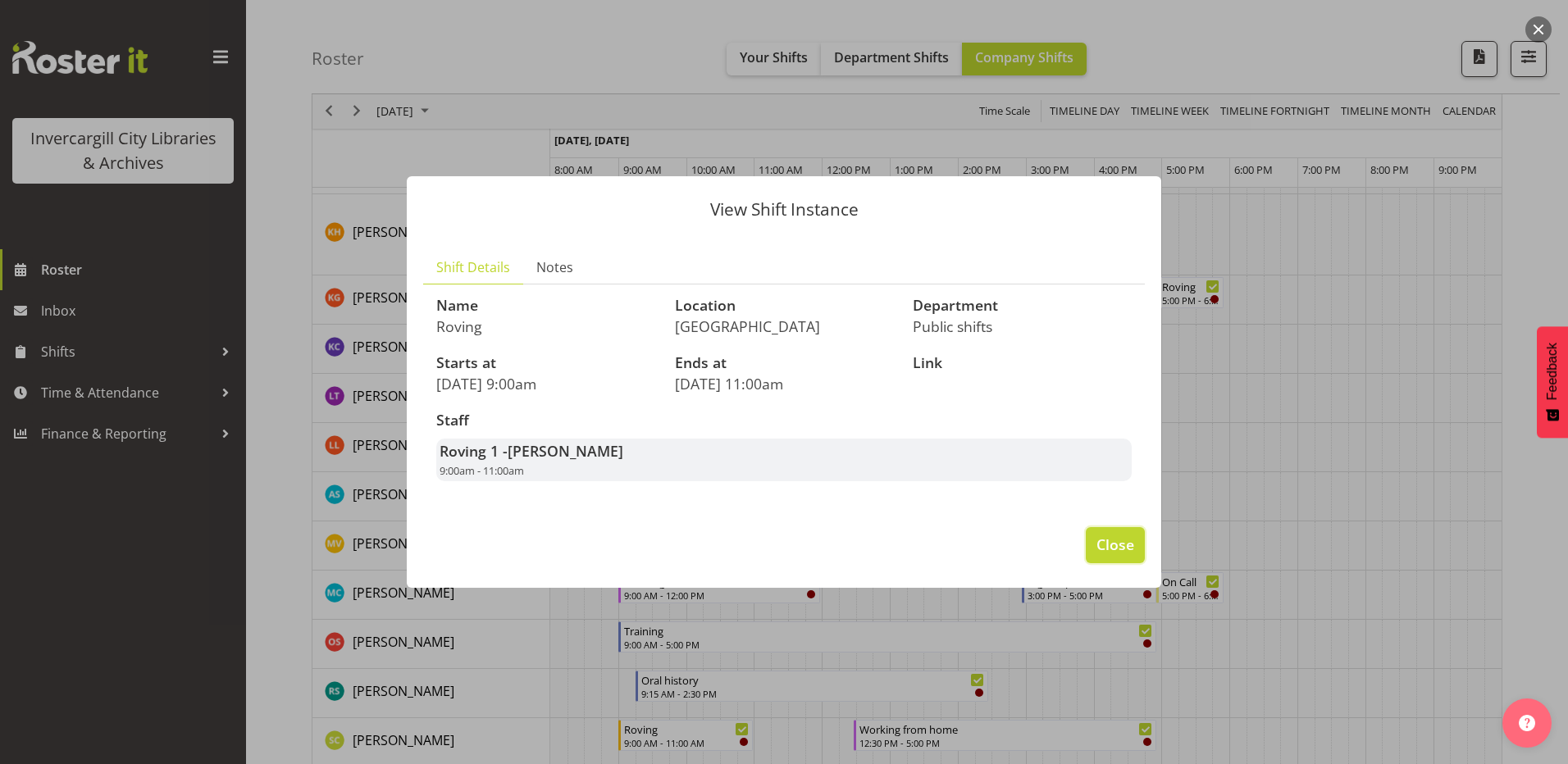
click at [1120, 555] on span "Close" at bounding box center [1115, 544] width 37 height 22
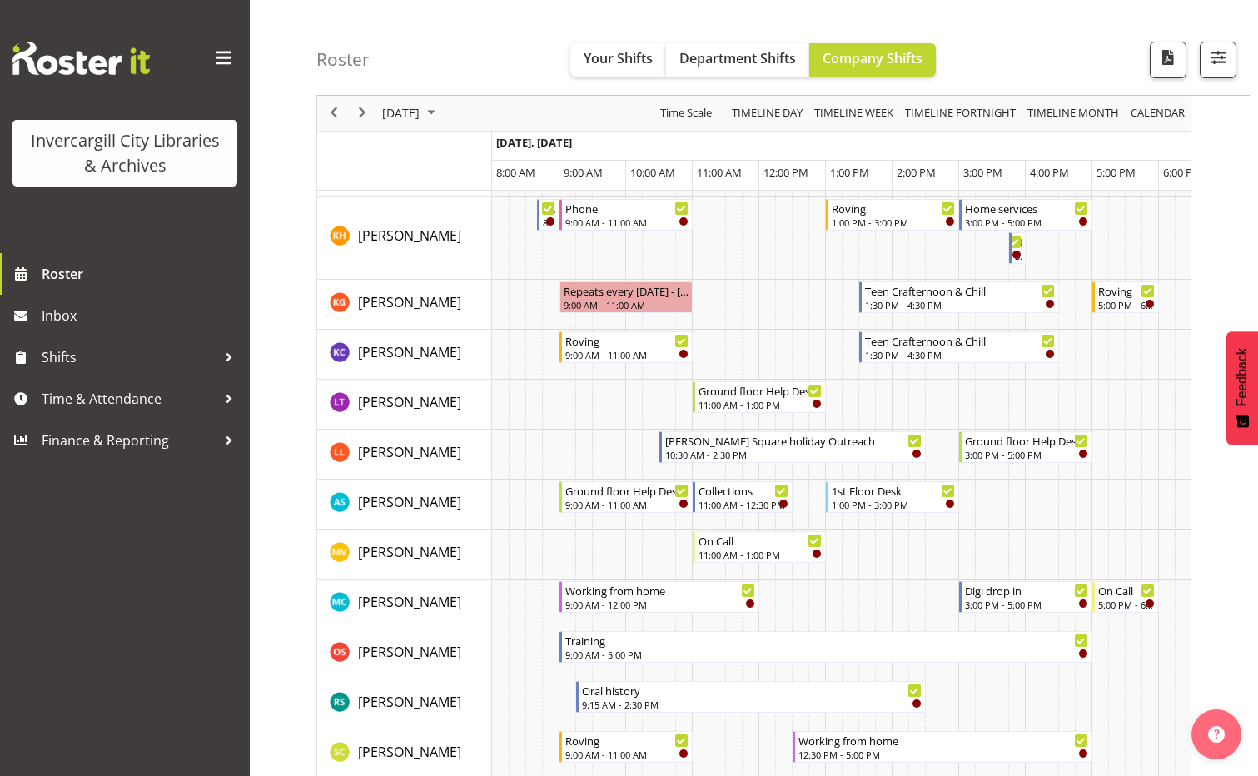
click at [607, 15] on div "Roster Your Shifts Department Shifts Company Shifts All Locations [GEOGRAPHIC_D…" at bounding box center [782, 48] width 933 height 96
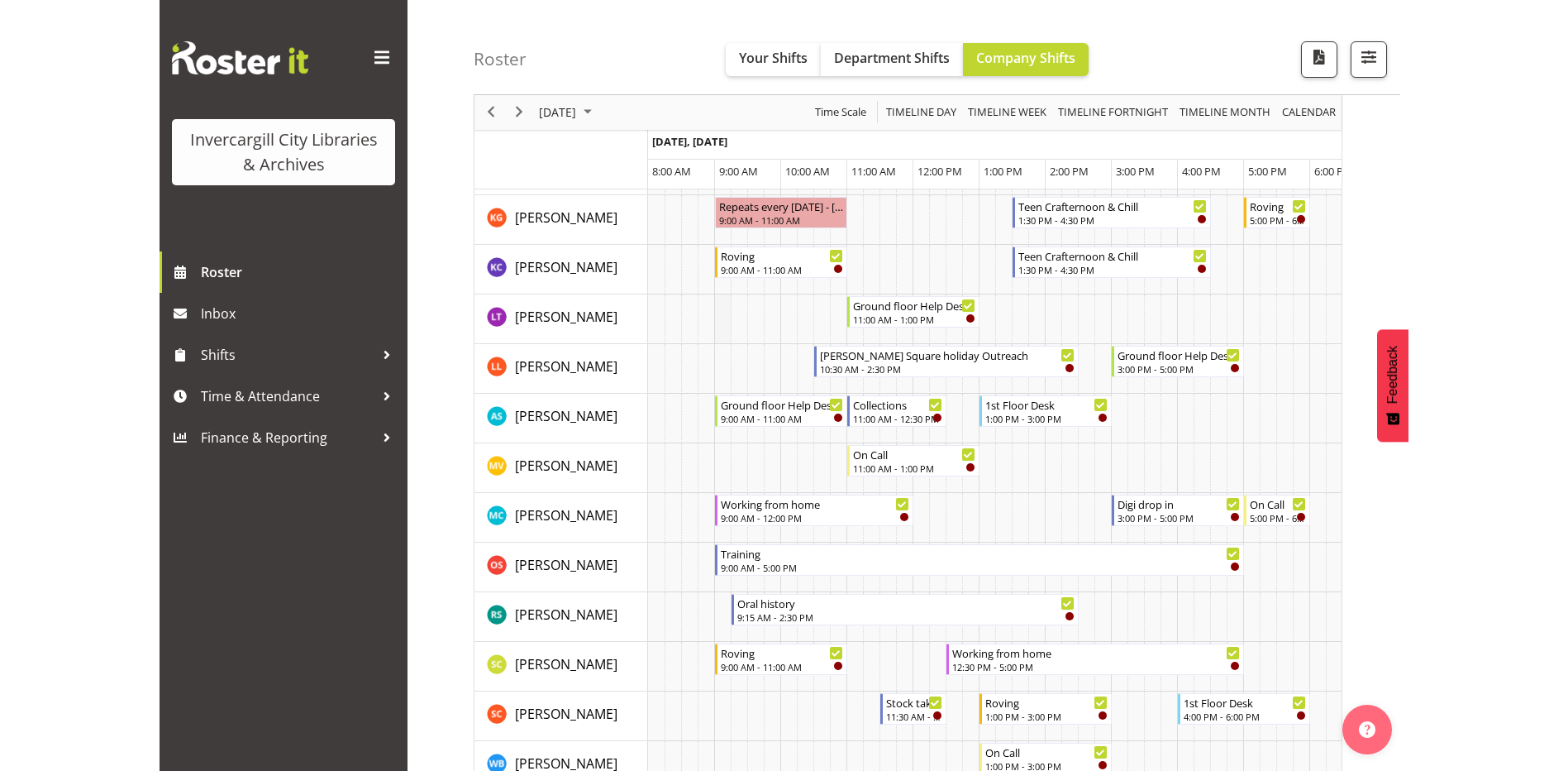
scroll to position [579, 0]
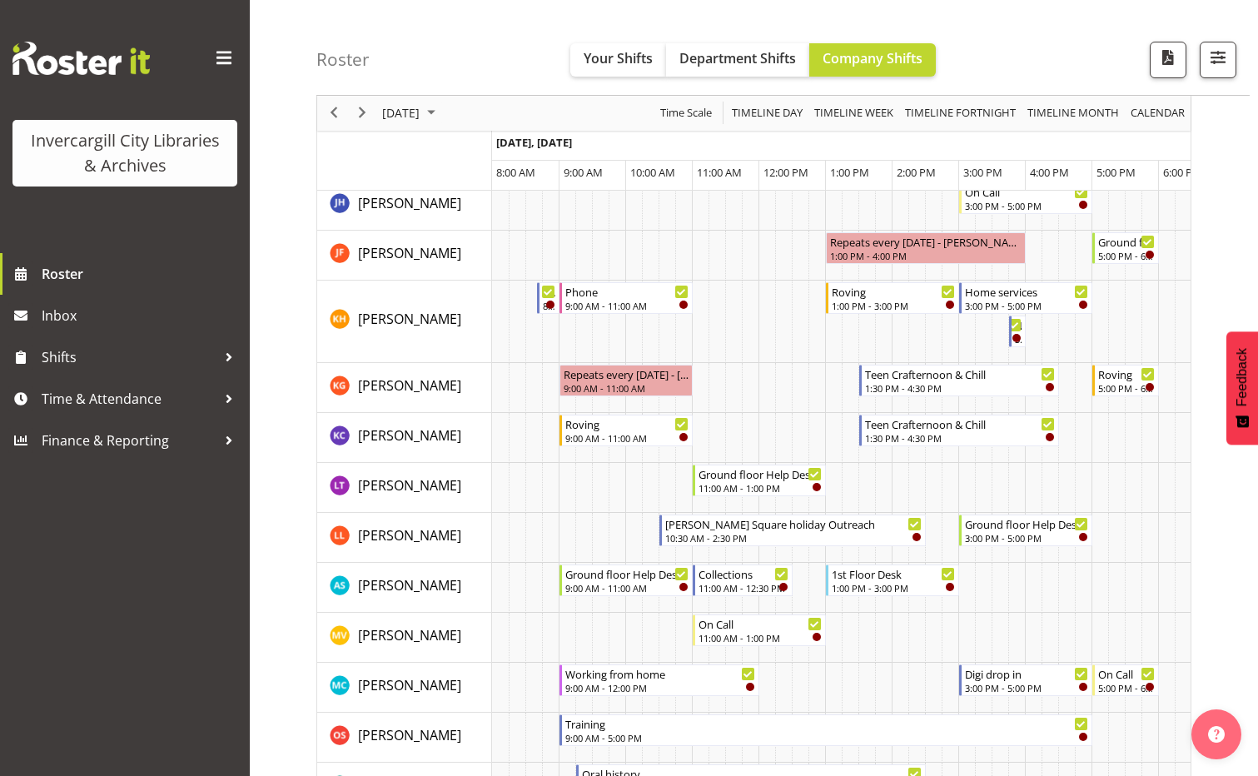
click at [430, 54] on div "Roster Your Shifts Department Shifts Company Shifts All Locations [GEOGRAPHIC_D…" at bounding box center [782, 48] width 933 height 96
